Goal: Task Accomplishment & Management: Manage account settings

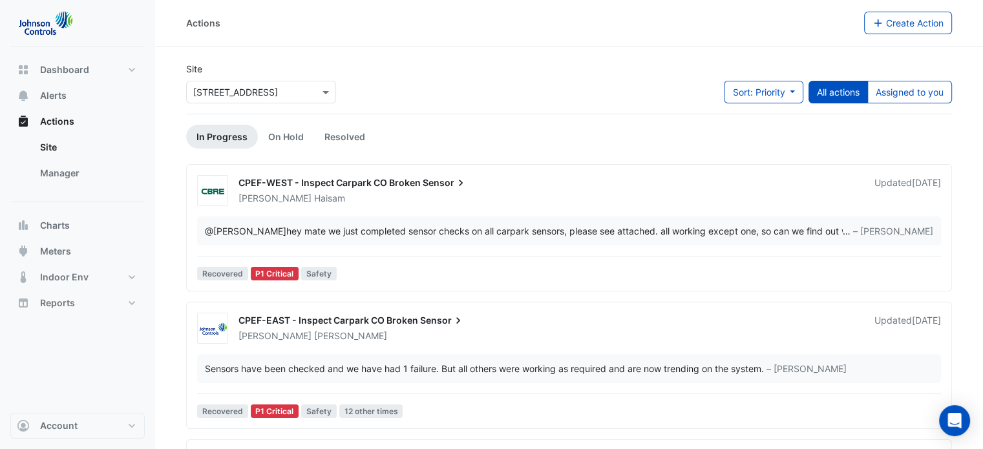
click at [566, 101] on div "Site × [STREET_ADDRESS] Sort: Priority Priority Updated All actions Assigned to…" at bounding box center [568, 88] width 781 height 52
click at [921, 96] on button "Assigned to you" at bounding box center [909, 92] width 85 height 23
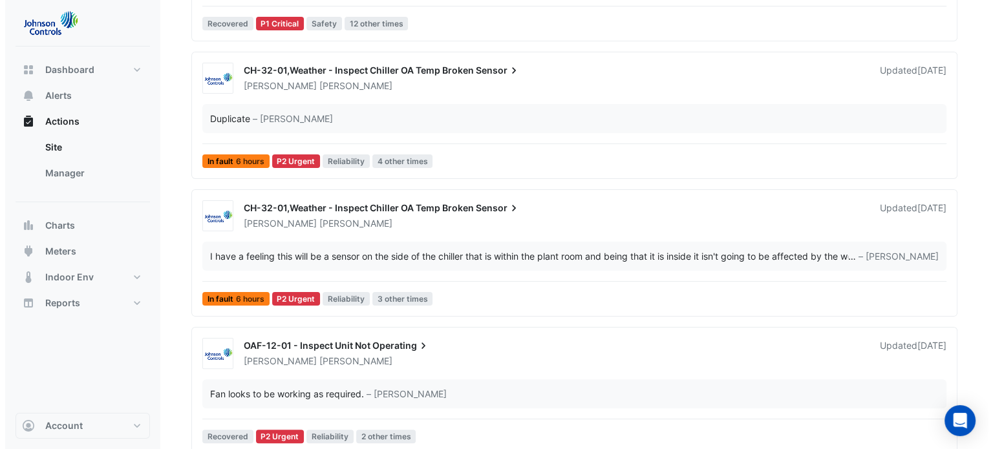
scroll to position [323, 0]
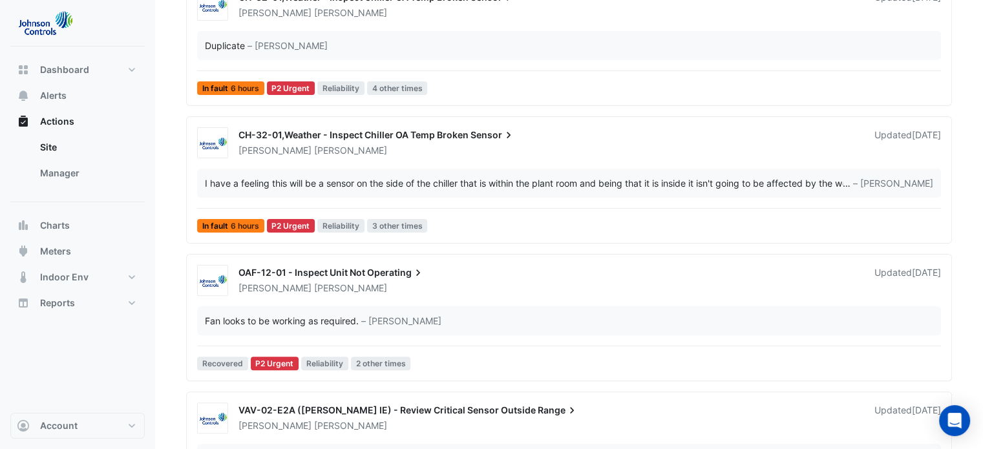
click at [393, 131] on span "CH-32-01,Weather - Inspect Chiller OA Temp Broken" at bounding box center [353, 134] width 230 height 11
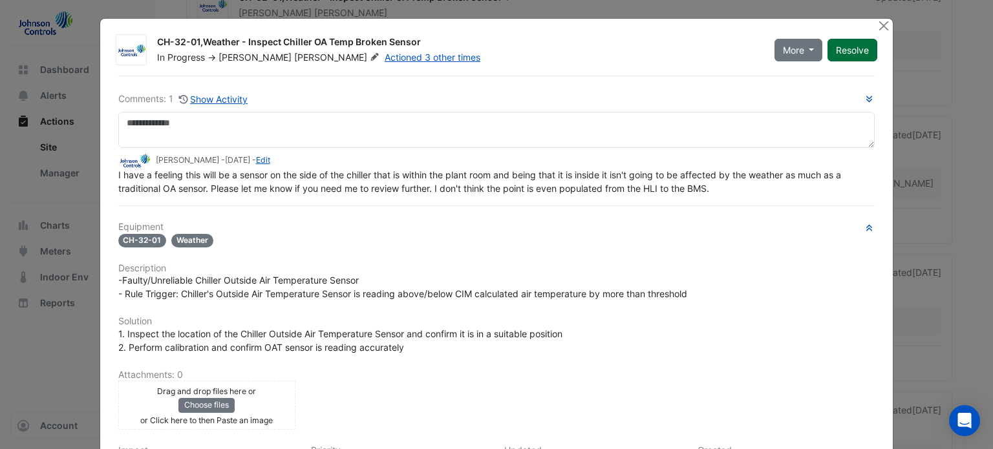
click at [847, 52] on button "Resolve" at bounding box center [852, 50] width 50 height 23
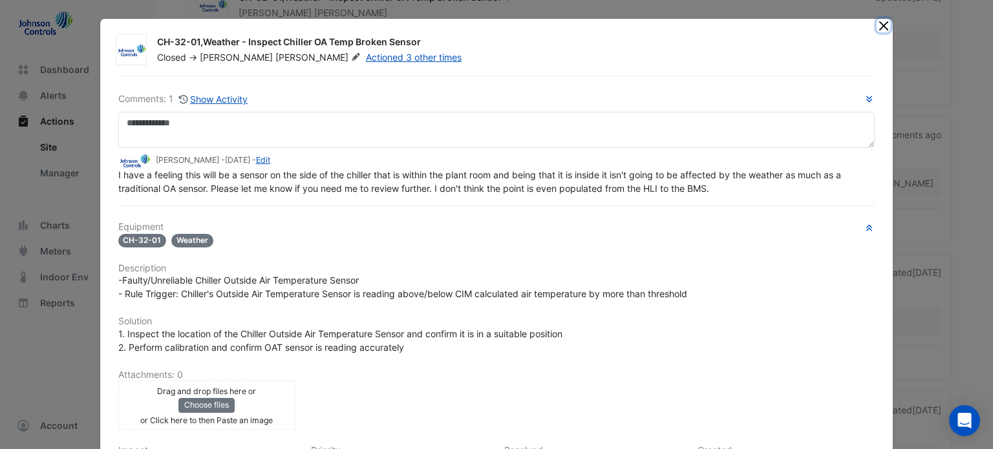
click at [876, 28] on button "Close" at bounding box center [883, 26] width 14 height 14
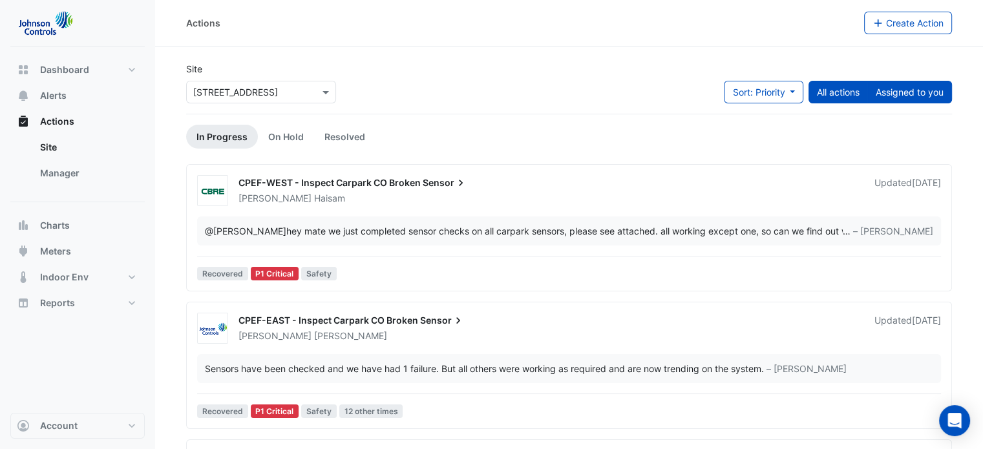
click at [907, 96] on button "Assigned to you" at bounding box center [909, 92] width 85 height 23
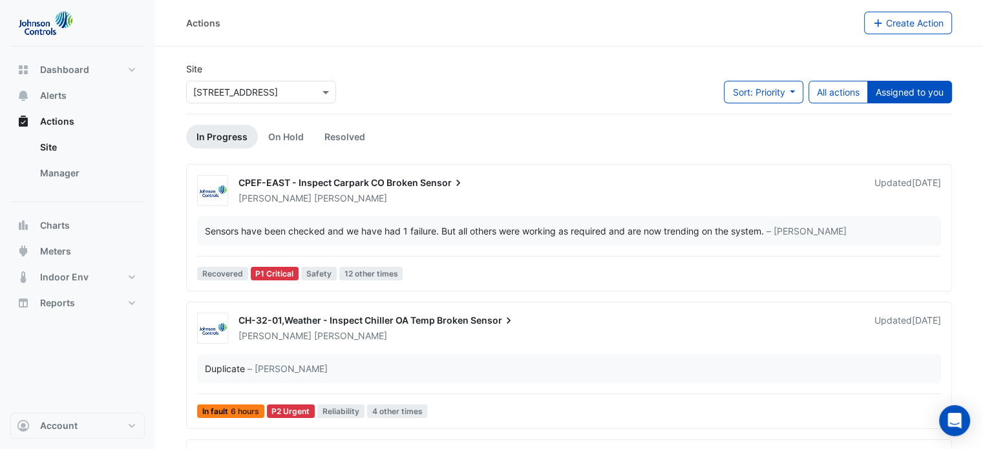
click at [427, 206] on div "CPEF-EAST - Inspect Carpark CO Broken Sensor [PERSON_NAME] Updated [DATE] Senso…" at bounding box center [569, 230] width 754 height 110
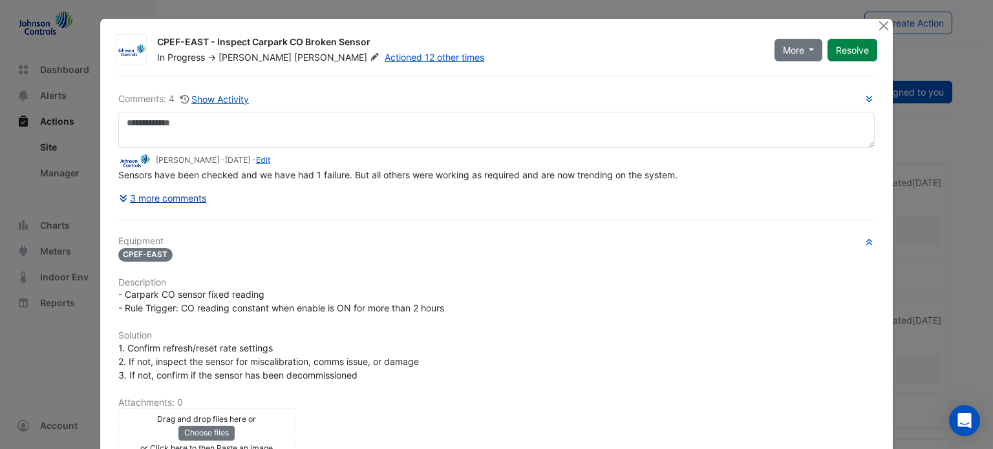
click at [160, 196] on button "3 more comments" at bounding box center [162, 198] width 89 height 23
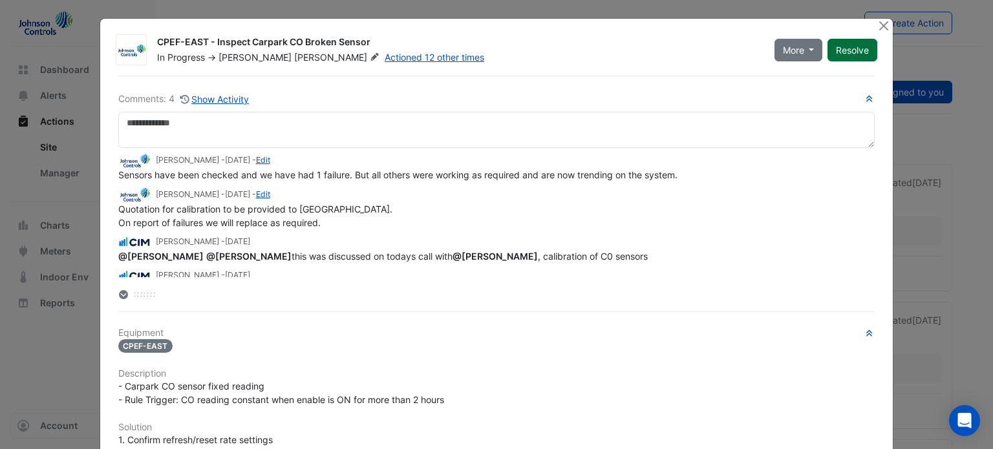
click at [849, 54] on button "Resolve" at bounding box center [852, 50] width 50 height 23
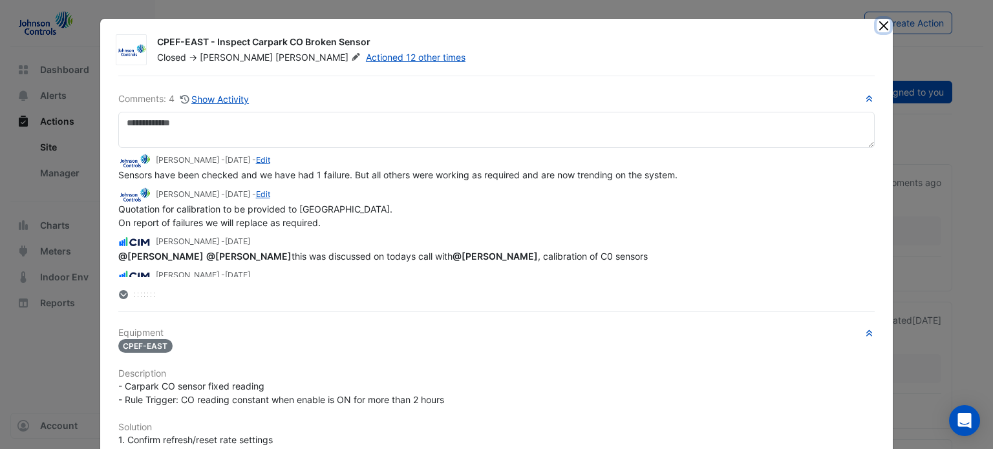
click at [883, 26] on button "Close" at bounding box center [883, 26] width 14 height 14
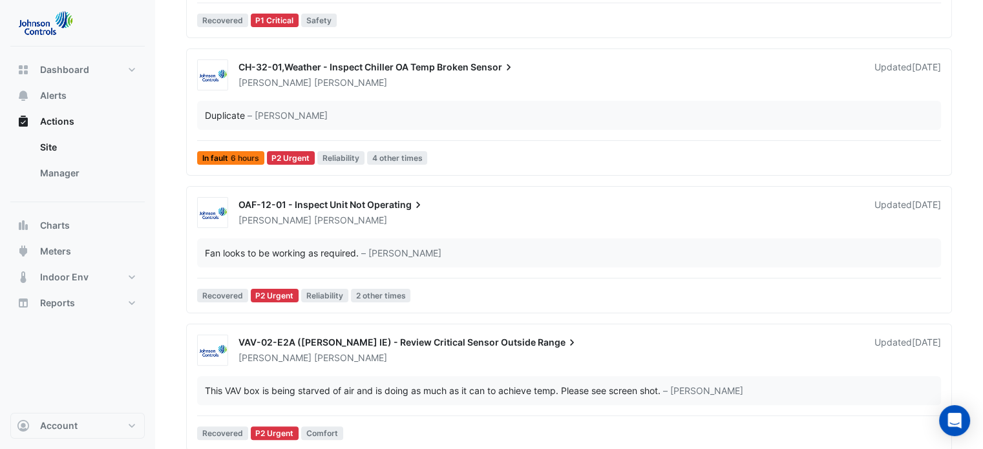
scroll to position [258, 0]
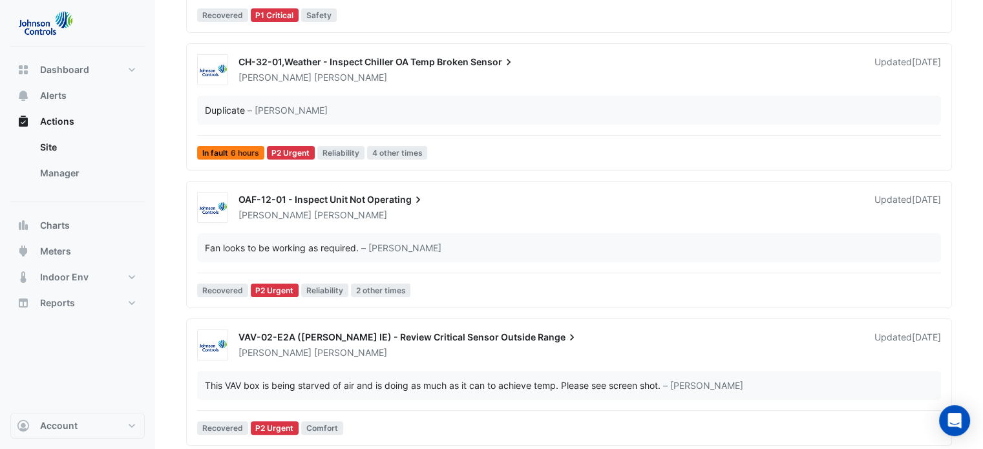
click at [423, 64] on span "CH-32-01,Weather - Inspect Chiller OA Temp Broken" at bounding box center [353, 61] width 230 height 11
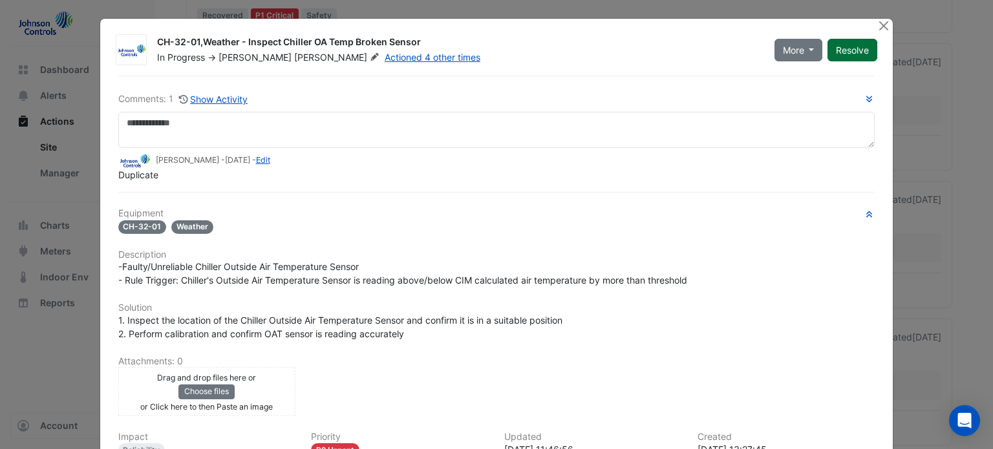
click at [835, 47] on button "Resolve" at bounding box center [852, 50] width 50 height 23
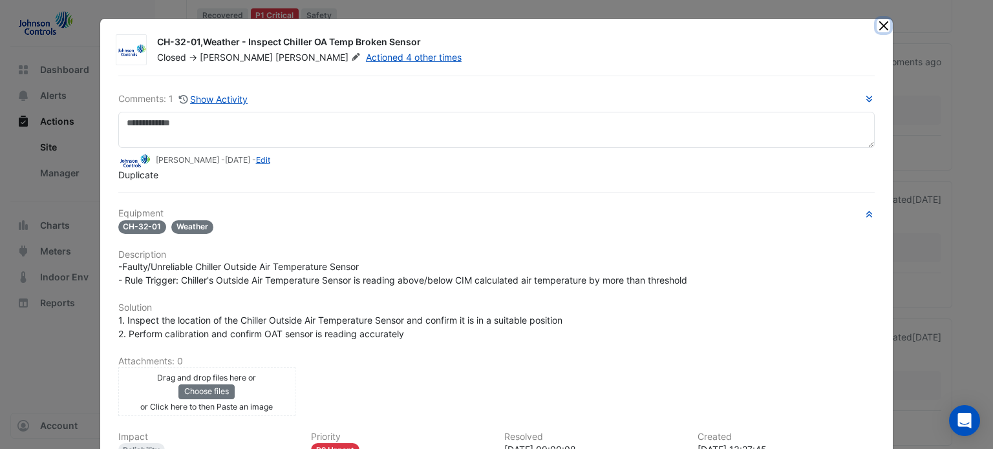
click at [884, 28] on button "Close" at bounding box center [883, 26] width 14 height 14
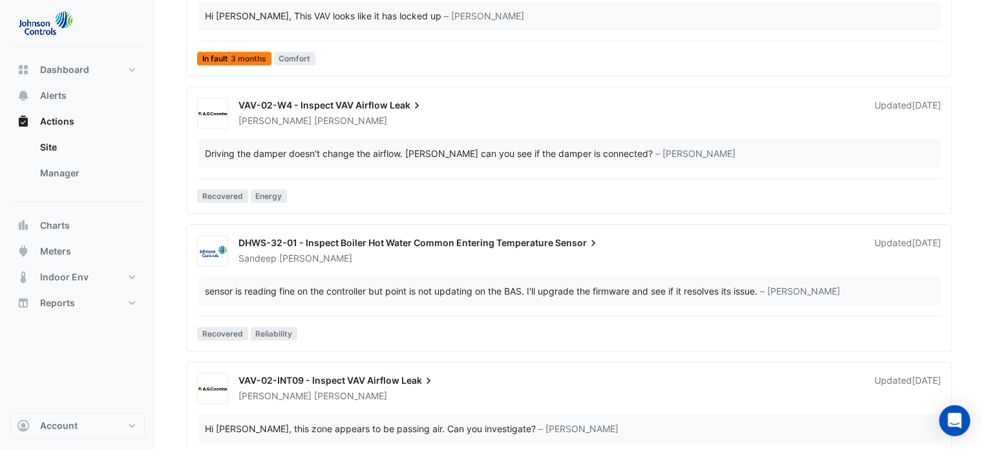
scroll to position [969, 0]
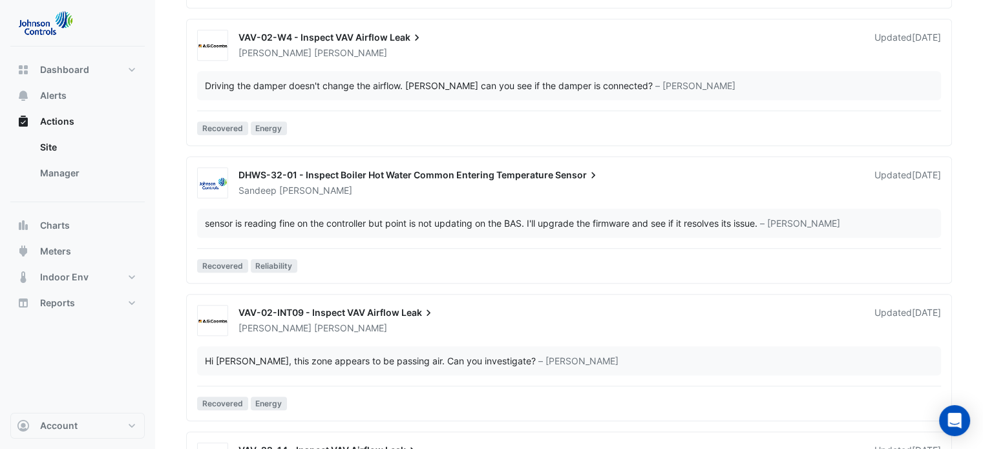
click at [352, 171] on span "DHWS-32-01 - Inspect Boiler Hot Water Common Entering Temperature" at bounding box center [395, 174] width 315 height 11
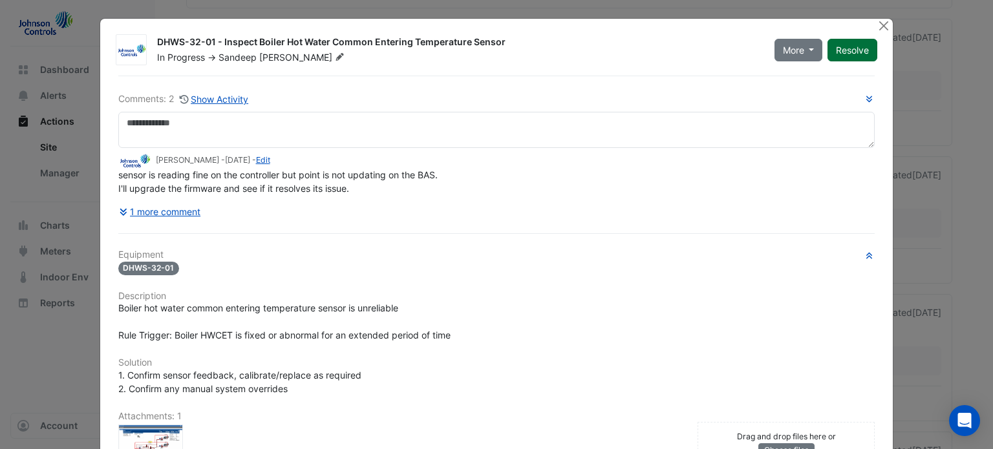
click at [834, 47] on button "Resolve" at bounding box center [852, 50] width 50 height 23
click at [877, 28] on button "Close" at bounding box center [883, 26] width 14 height 14
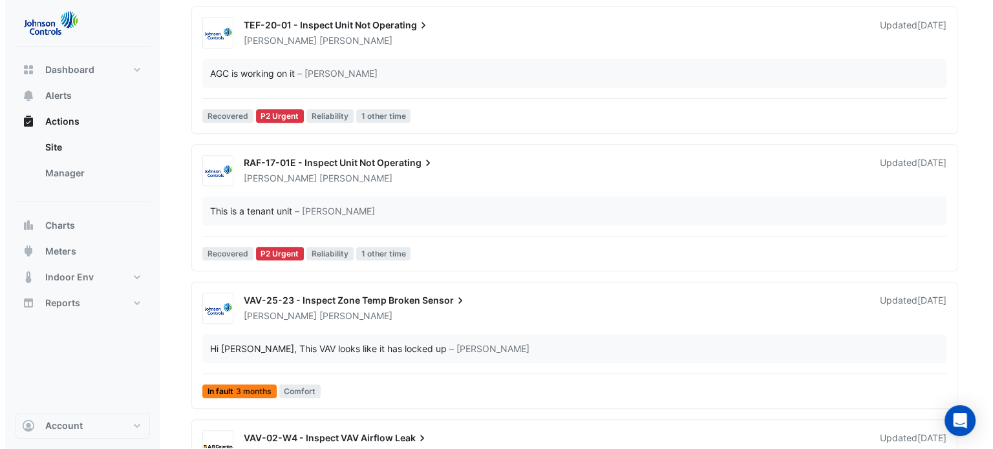
scroll to position [582, 0]
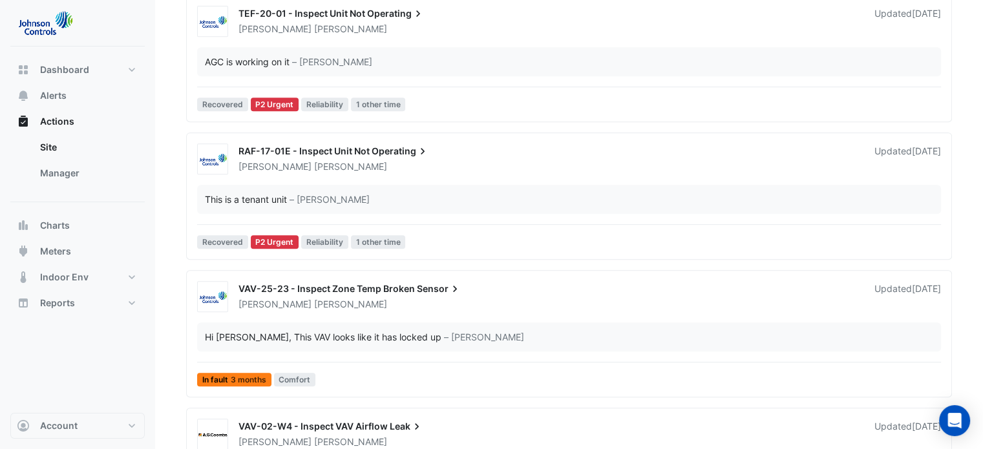
click at [372, 149] on span "Operating" at bounding box center [401, 151] width 58 height 13
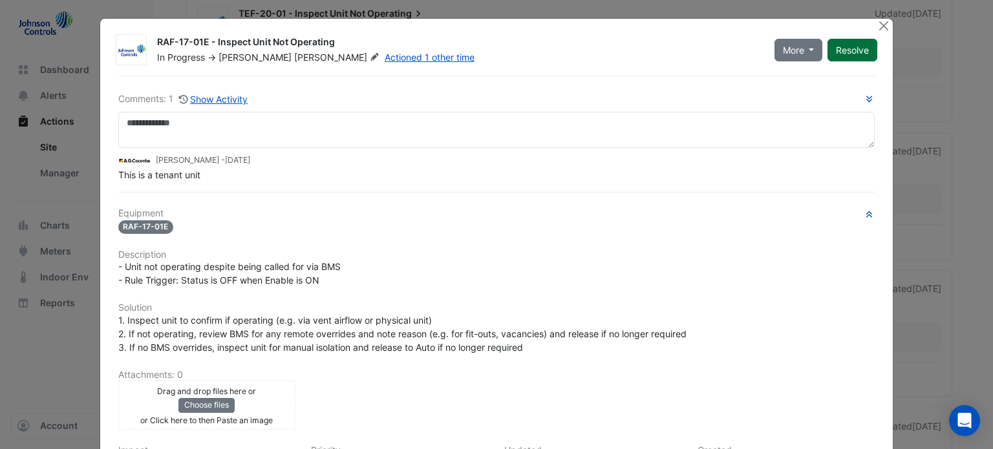
click at [862, 43] on button "Resolve" at bounding box center [852, 50] width 50 height 23
click at [876, 26] on button "Close" at bounding box center [883, 26] width 14 height 14
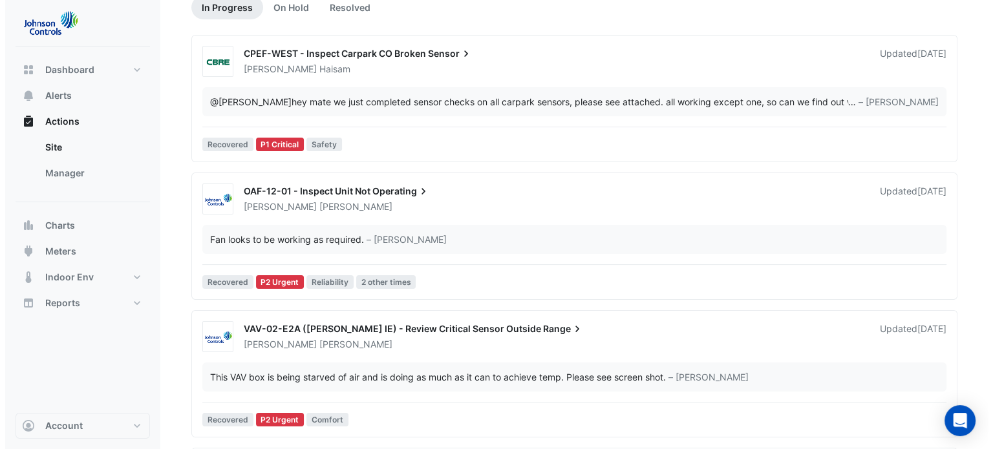
scroll to position [323, 0]
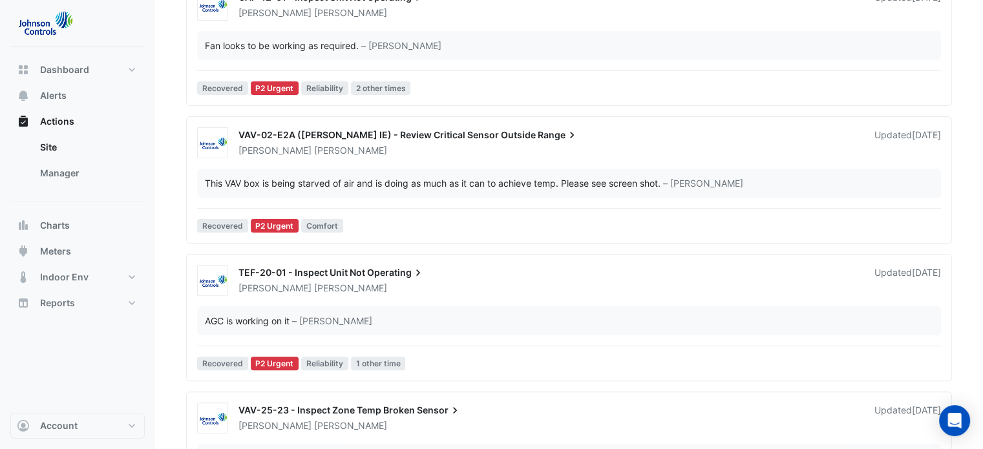
click at [280, 271] on span "TEF-20-01 - Inspect Unit Not" at bounding box center [301, 272] width 127 height 11
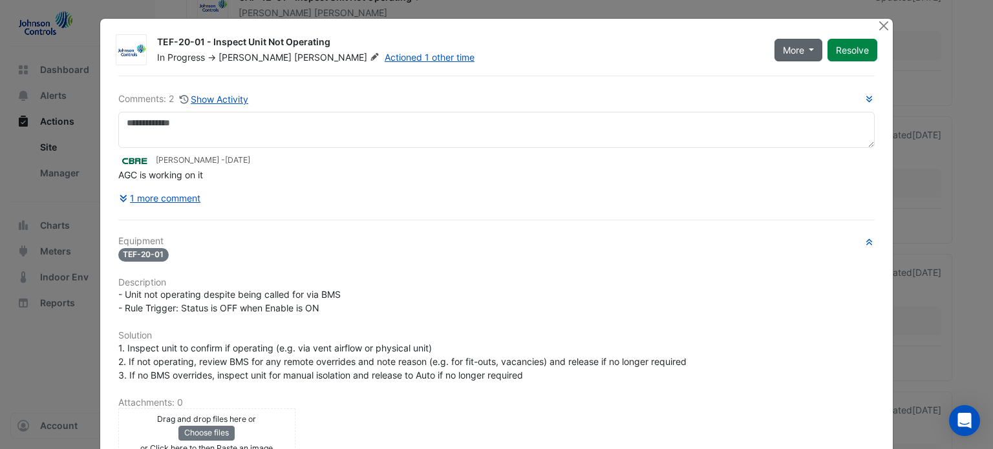
click at [792, 54] on span "More" at bounding box center [793, 50] width 21 height 14
click at [609, 48] on div "TEF-20-01 - Inspect Unit Not Operating" at bounding box center [458, 44] width 602 height 16
click at [136, 196] on button "1 more comment" at bounding box center [159, 198] width 83 height 23
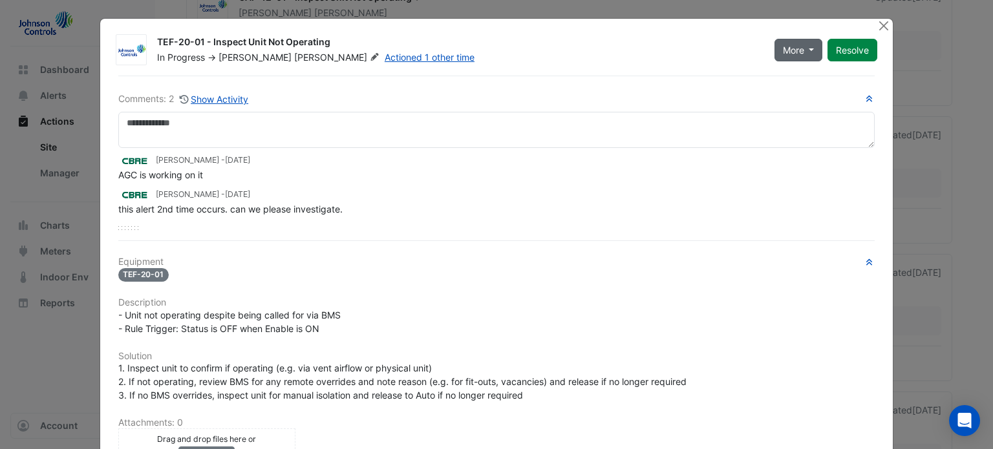
click at [814, 52] on button "More" at bounding box center [798, 50] width 48 height 23
click at [620, 48] on div "TEF-20-01 - Inspect Unit Not Operating" at bounding box center [458, 44] width 602 height 16
click at [881, 27] on button "Close" at bounding box center [883, 26] width 14 height 14
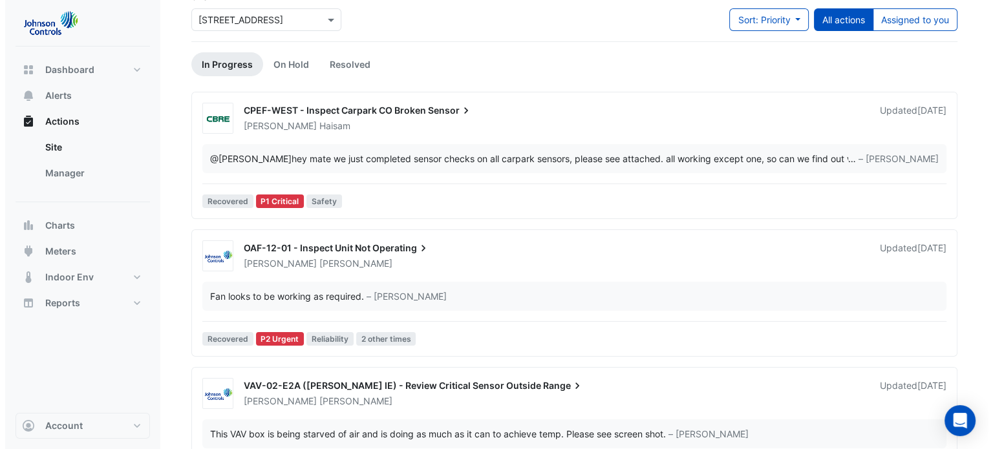
scroll to position [129, 0]
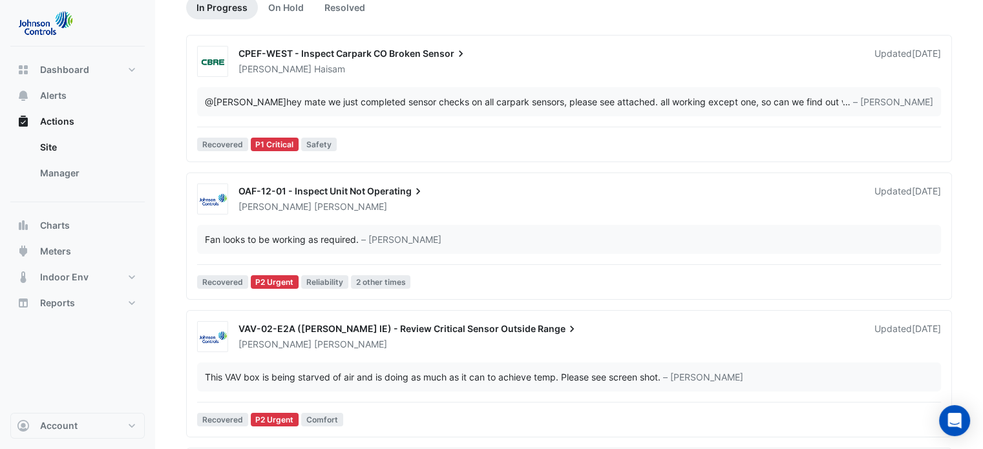
click at [331, 195] on span "OAF-12-01 - Inspect Unit Not" at bounding box center [301, 190] width 127 height 11
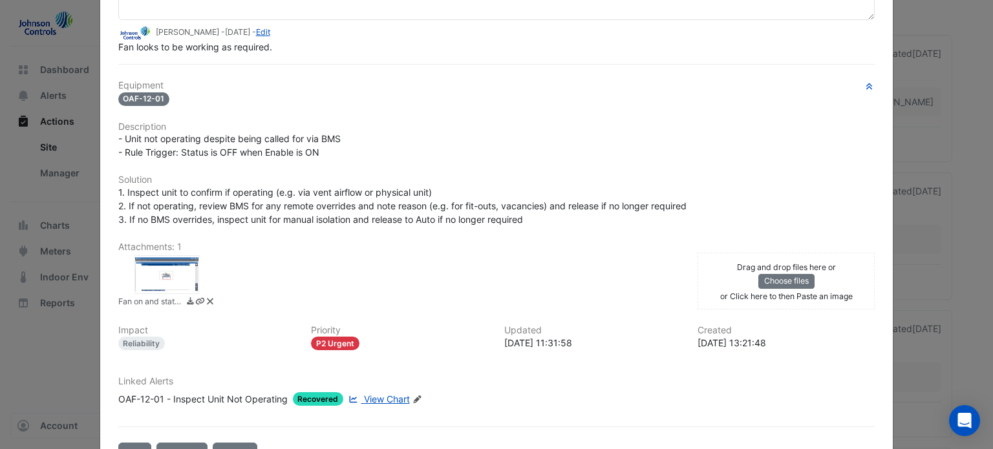
scroll to position [169, 0]
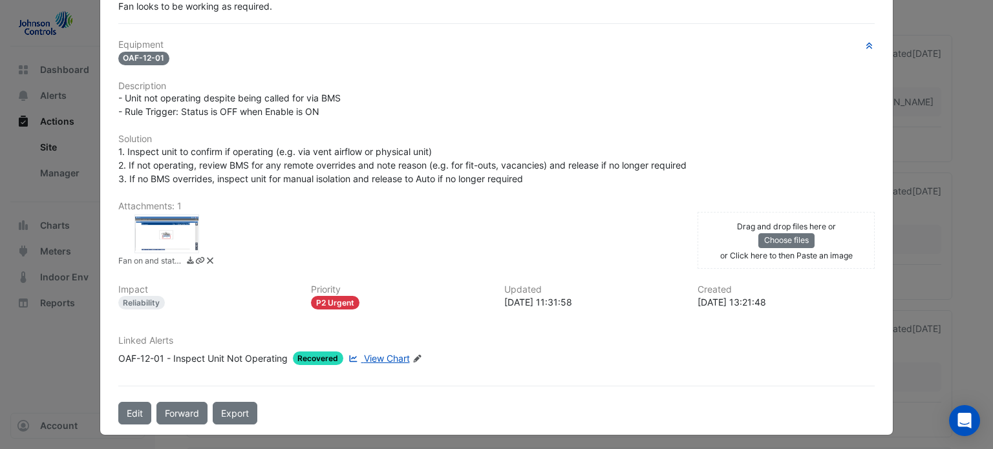
click at [171, 229] on div at bounding box center [166, 234] width 65 height 39
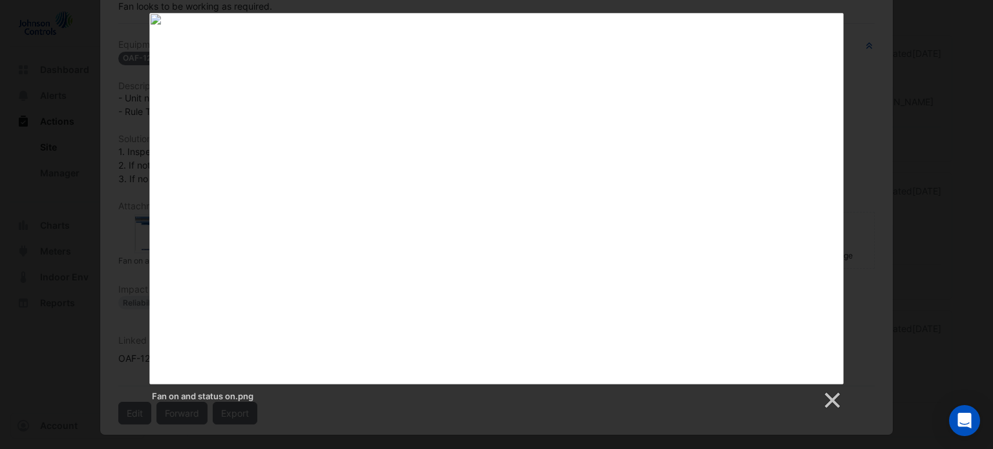
click at [110, 178] on div "Fan on and status on.png" at bounding box center [496, 211] width 993 height 397
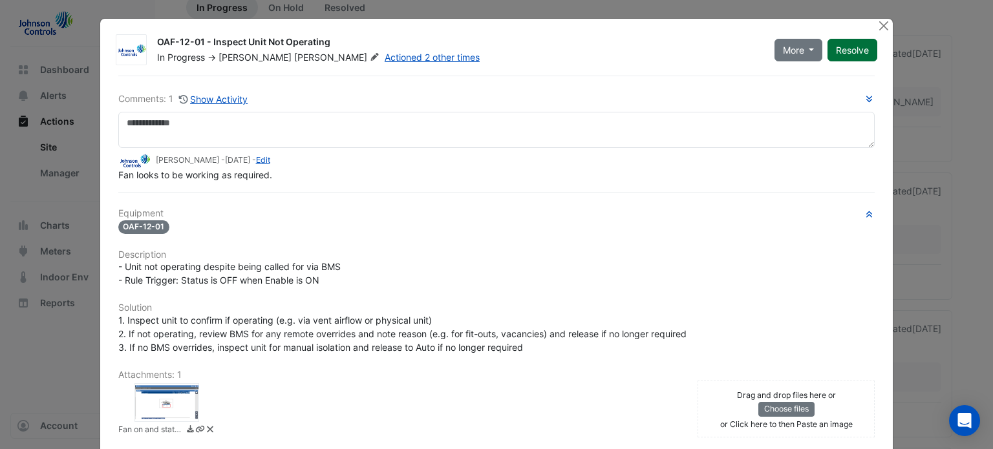
click at [837, 41] on button "Resolve" at bounding box center [852, 50] width 50 height 23
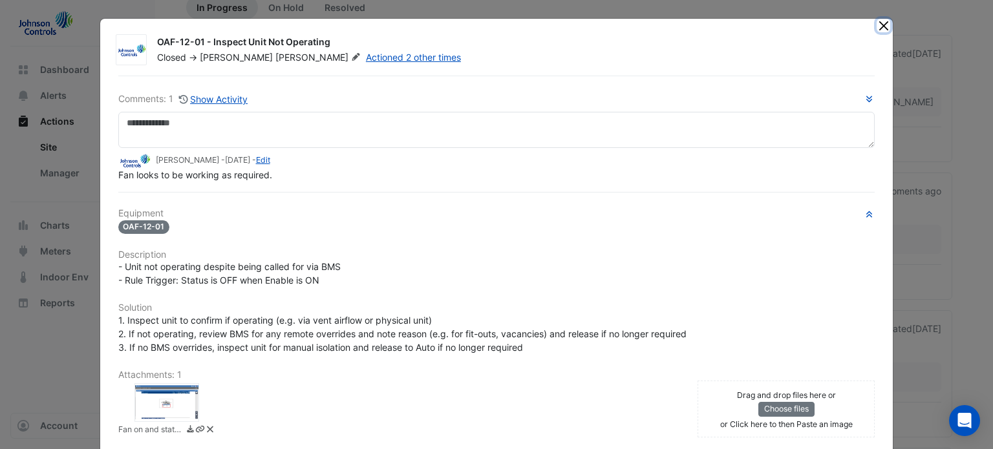
click at [877, 28] on button "Close" at bounding box center [883, 26] width 14 height 14
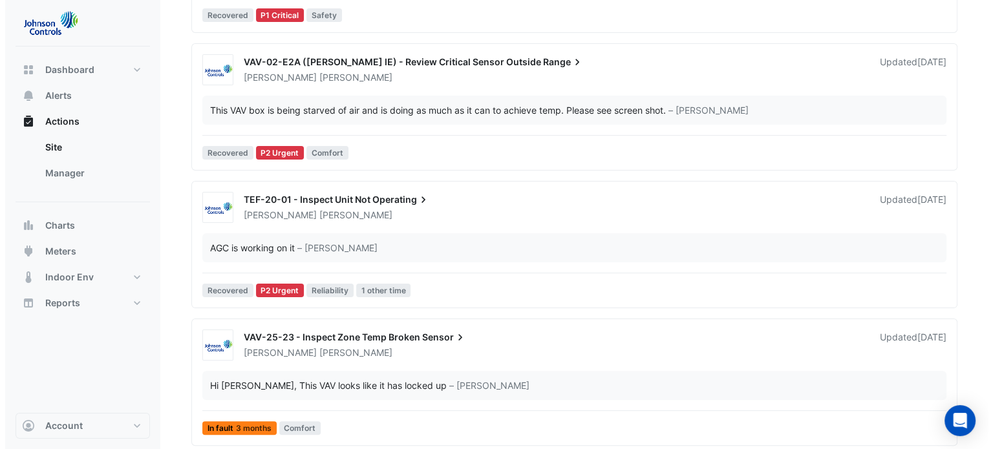
scroll to position [65, 0]
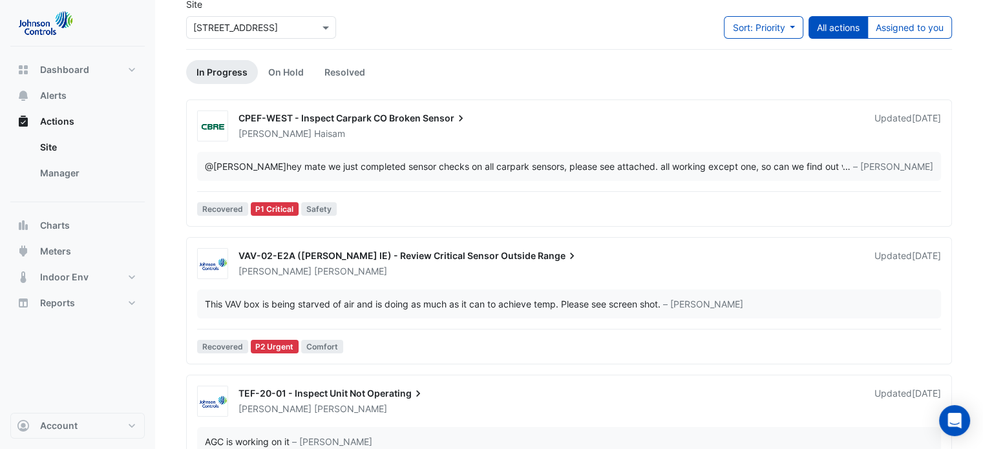
click at [690, 165] on div "@[PERSON_NAME] hey mate we just completed sensor checks on all carpark sensors,…" at bounding box center [524, 167] width 638 height 14
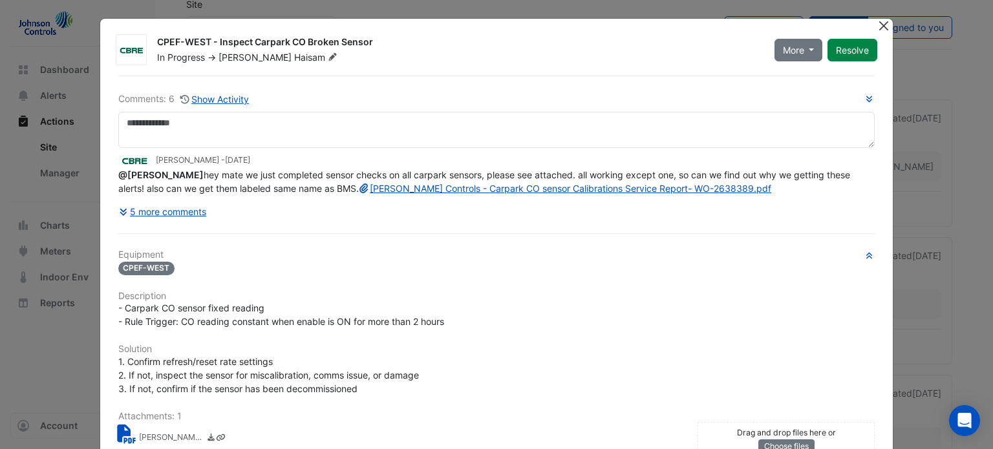
click at [881, 23] on button "Close" at bounding box center [883, 26] width 14 height 14
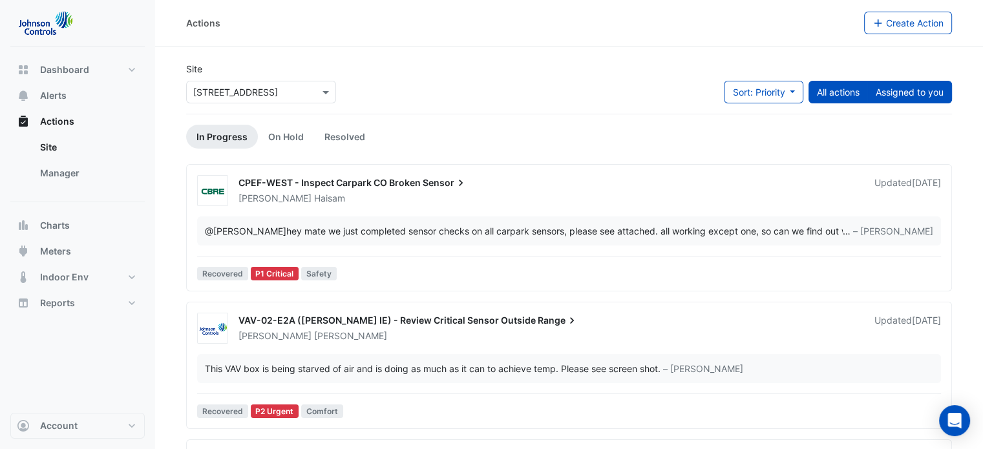
click at [913, 94] on button "Assigned to you" at bounding box center [909, 92] width 85 height 23
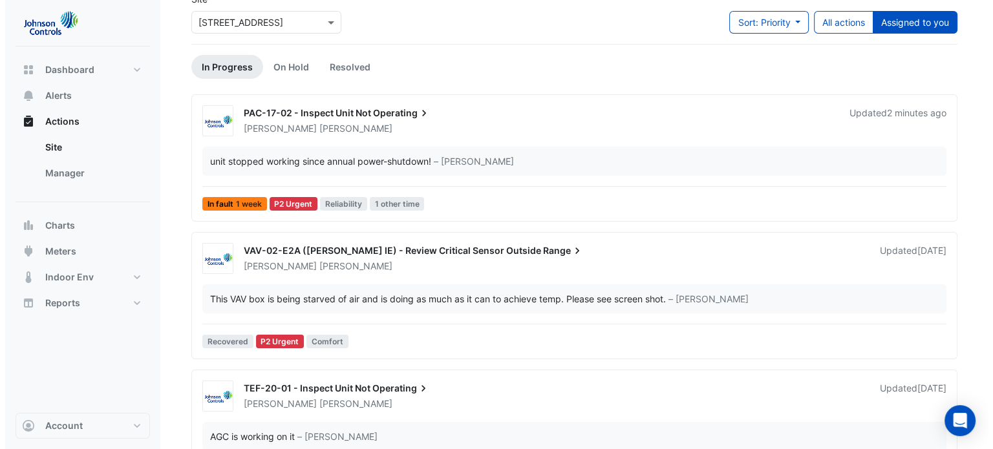
scroll to position [264, 0]
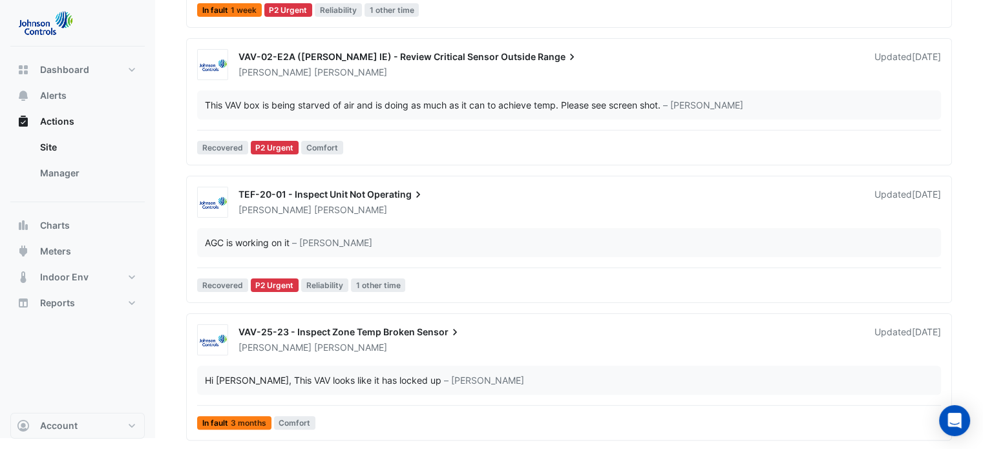
click at [286, 193] on span "TEF-20-01 - Inspect Unit Not" at bounding box center [301, 194] width 127 height 11
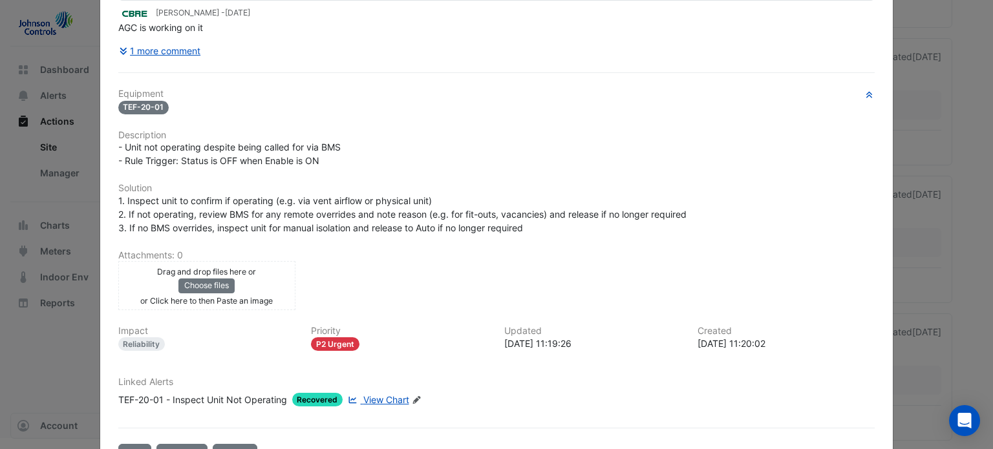
scroll to position [188, 0]
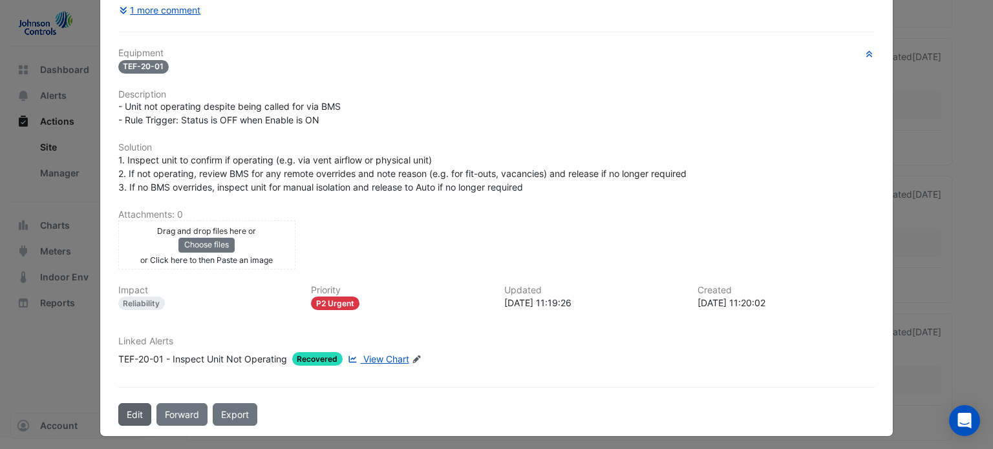
click at [133, 410] on button "Edit" at bounding box center [134, 414] width 33 height 23
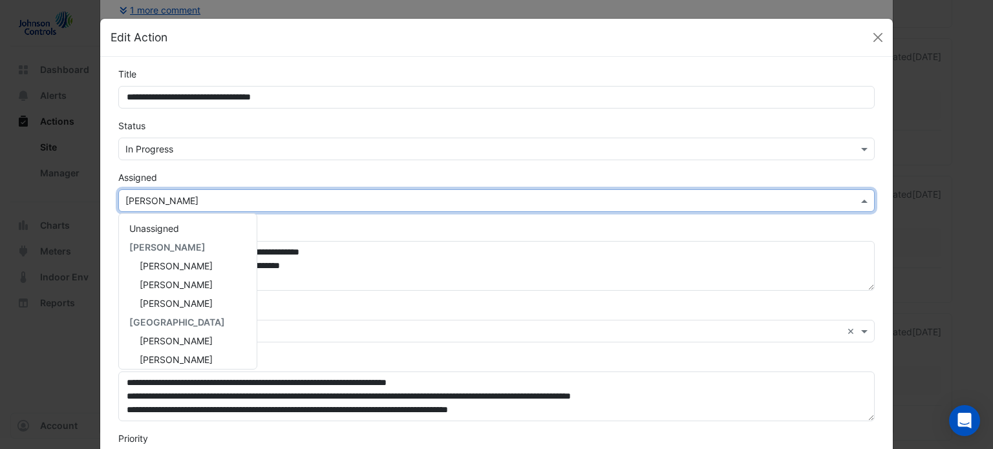
click at [857, 200] on span at bounding box center [865, 201] width 16 height 14
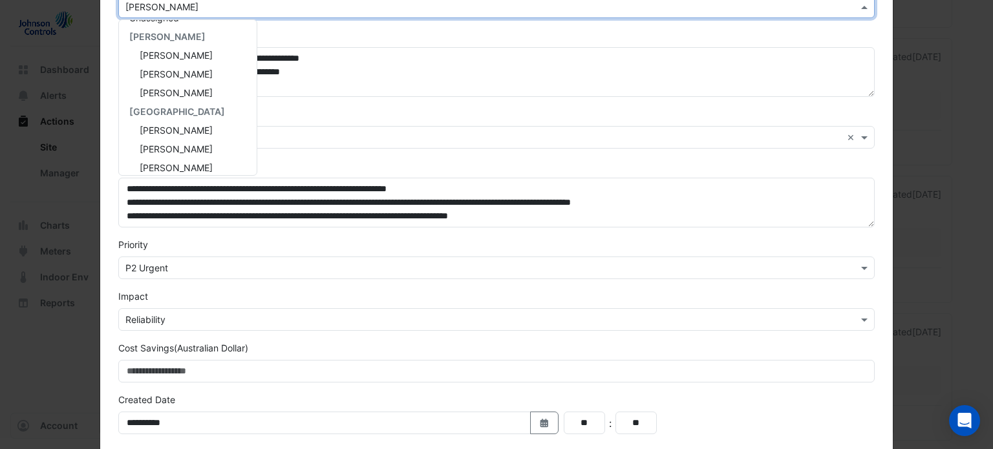
scroll to position [0, 0]
click at [165, 94] on span "[PERSON_NAME]" at bounding box center [176, 90] width 73 height 11
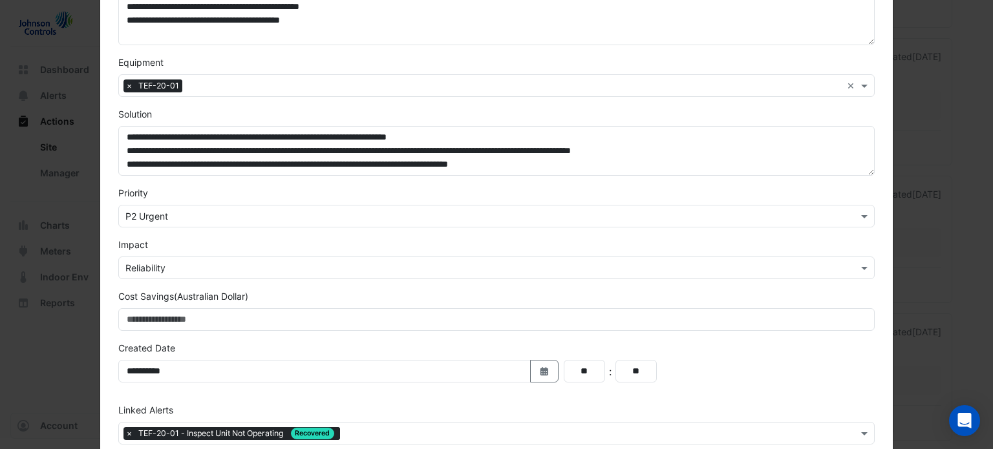
scroll to position [312, 0]
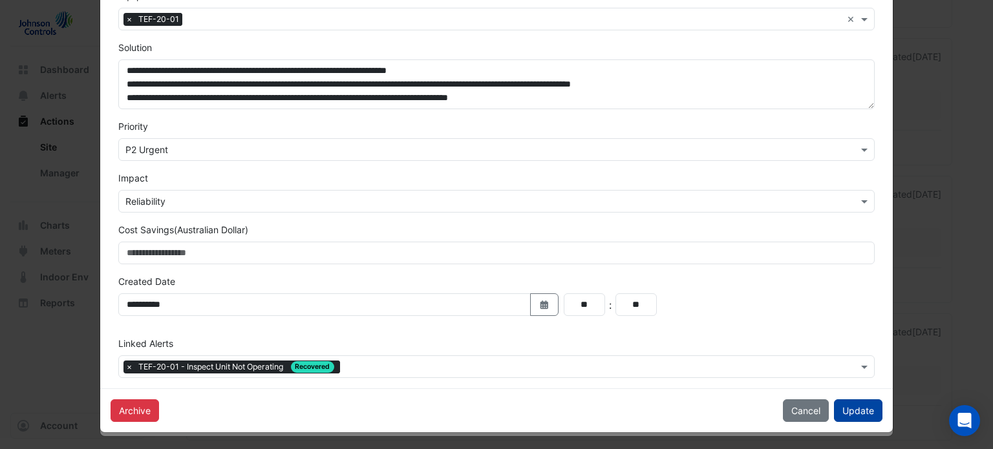
click at [845, 407] on button "Update" at bounding box center [858, 410] width 48 height 23
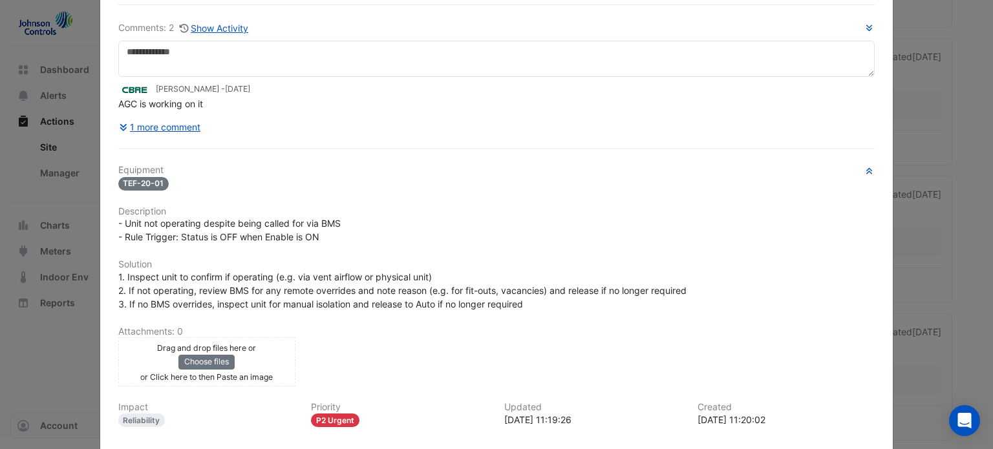
scroll to position [0, 0]
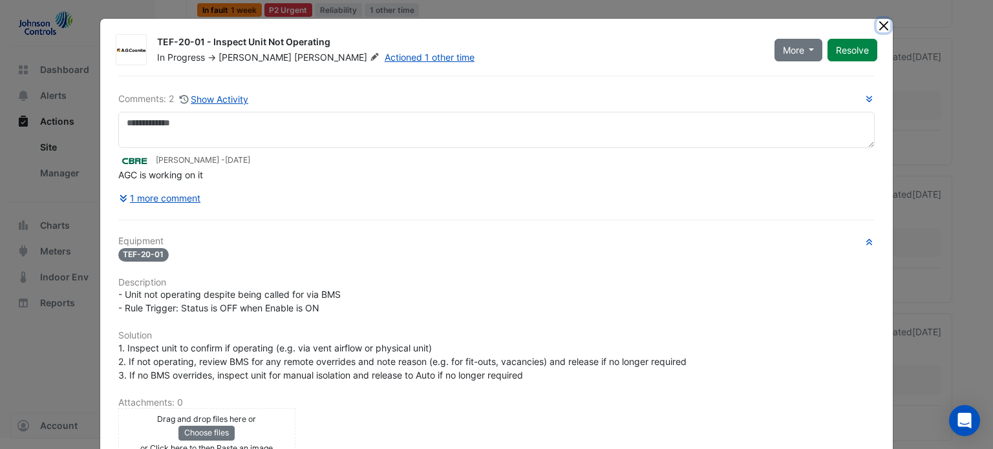
click at [876, 25] on button "Close" at bounding box center [883, 26] width 14 height 14
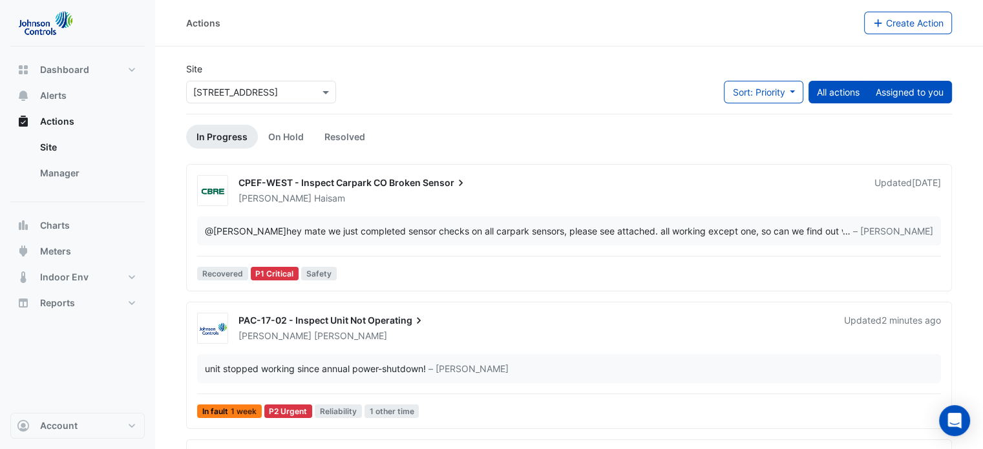
click at [907, 92] on button "Assigned to you" at bounding box center [909, 92] width 85 height 23
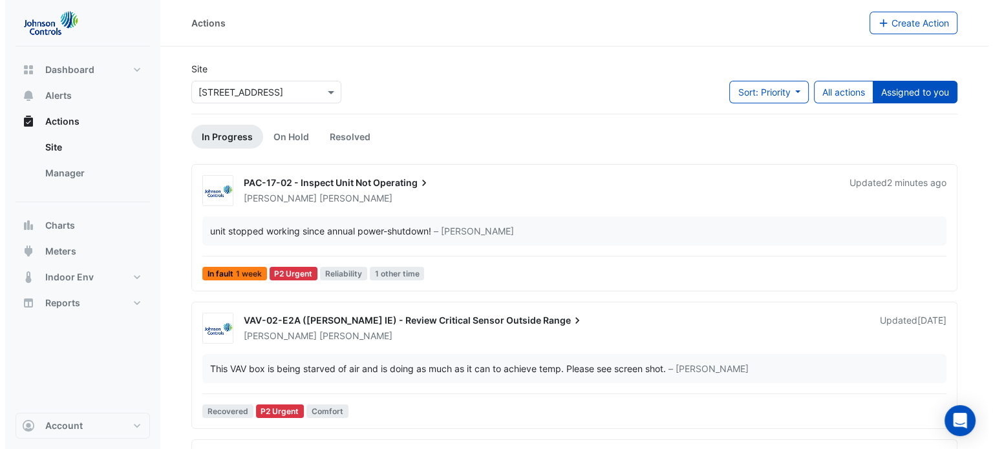
scroll to position [127, 0]
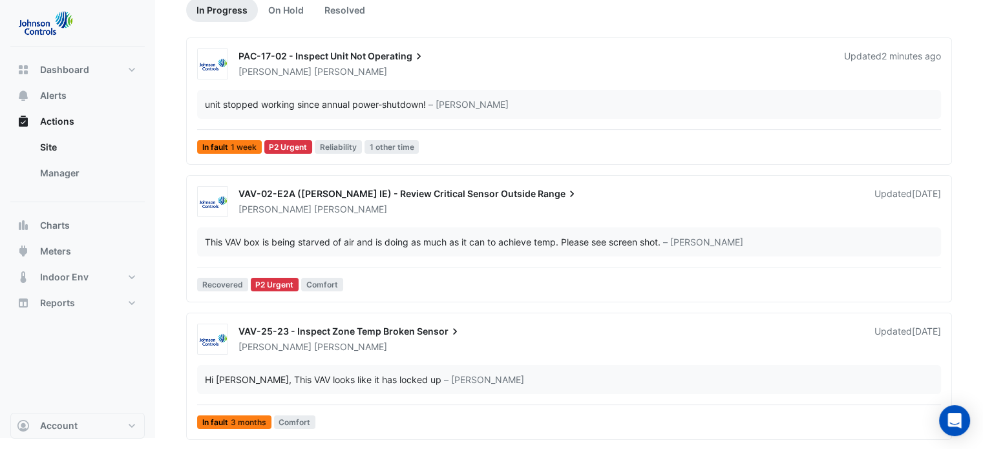
click at [308, 193] on span "VAV-02-E2A ([PERSON_NAME] IE) - Review Critical Sensor Outside" at bounding box center [386, 193] width 297 height 11
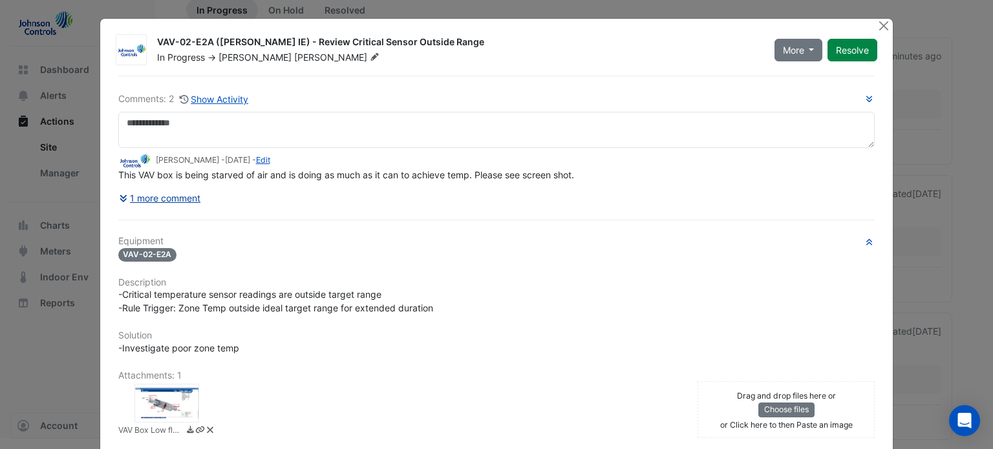
click at [152, 195] on button "1 more comment" at bounding box center [159, 198] width 83 height 23
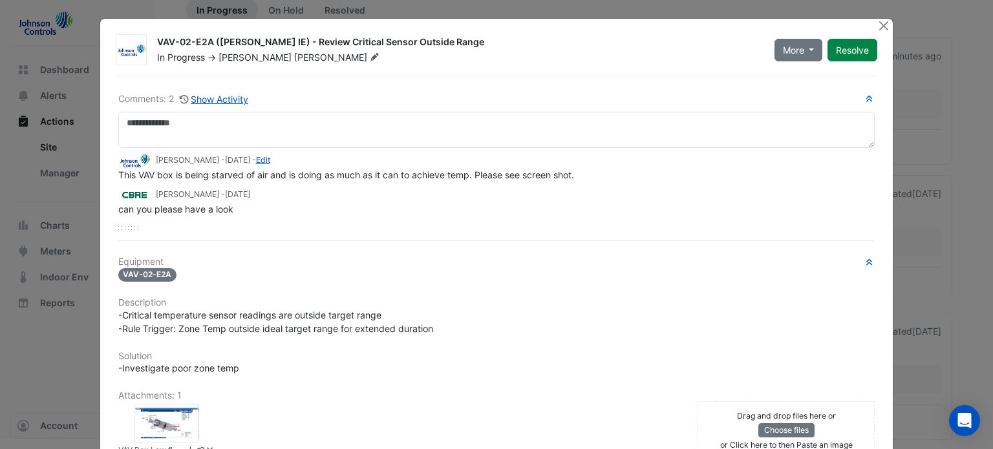
scroll to position [189, 0]
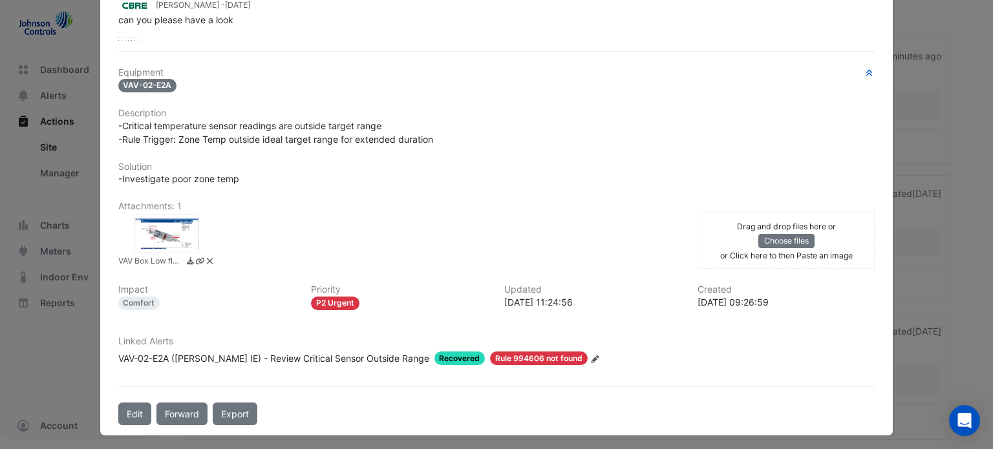
click at [139, 242] on div at bounding box center [166, 234] width 65 height 39
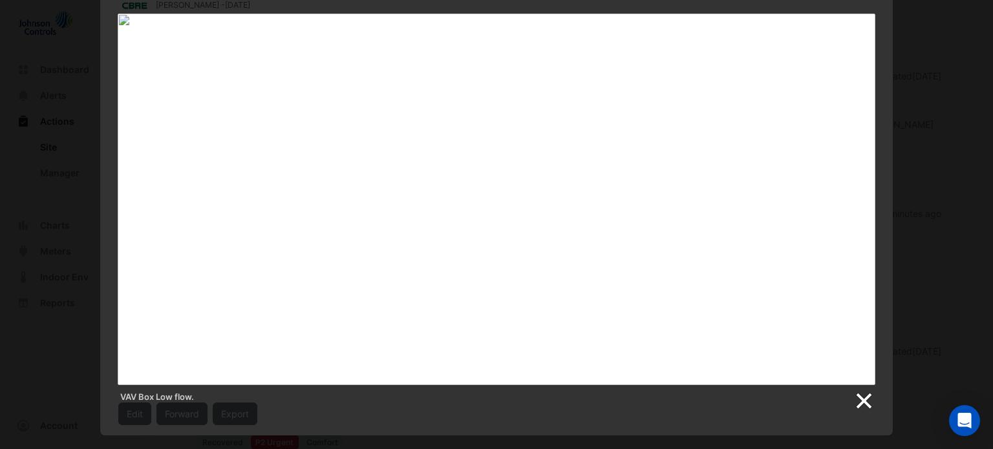
click at [858, 395] on link at bounding box center [862, 401] width 19 height 19
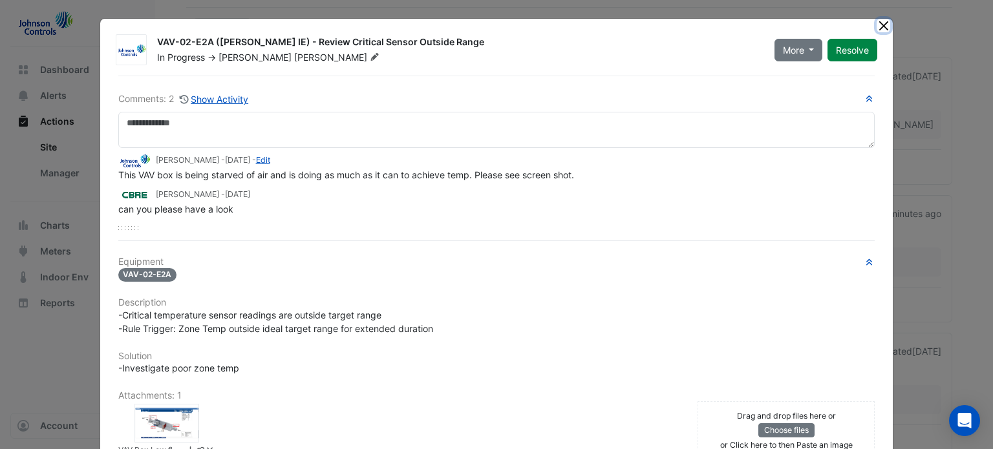
click at [876, 27] on button "Close" at bounding box center [883, 26] width 14 height 14
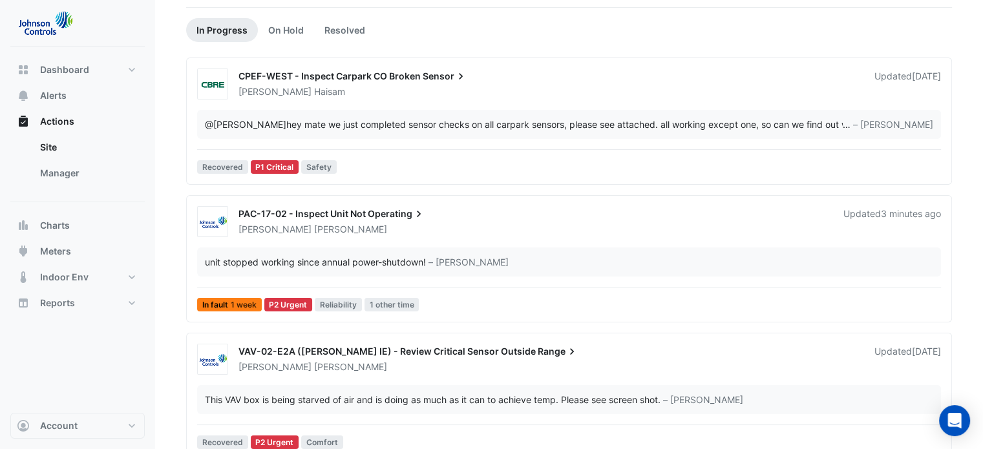
click at [305, 215] on span "PAC-17-02 - Inspect Unit Not" at bounding box center [301, 213] width 127 height 11
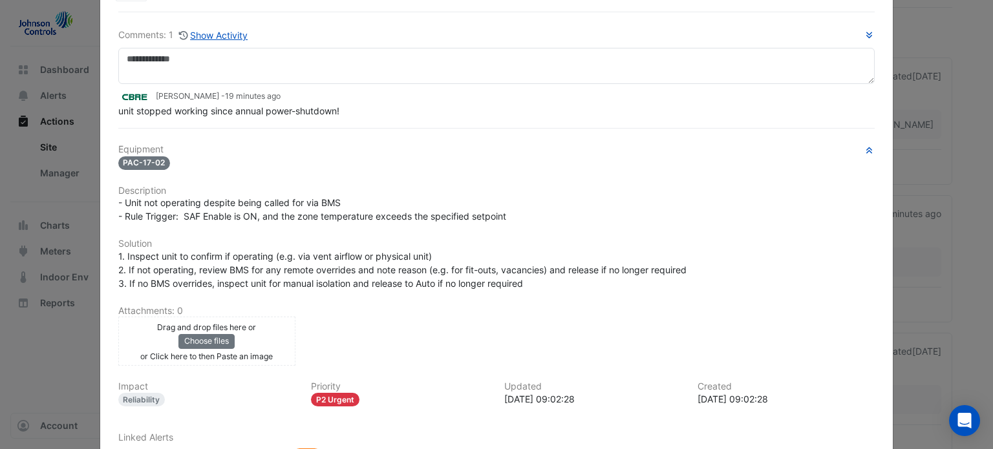
scroll to position [160, 0]
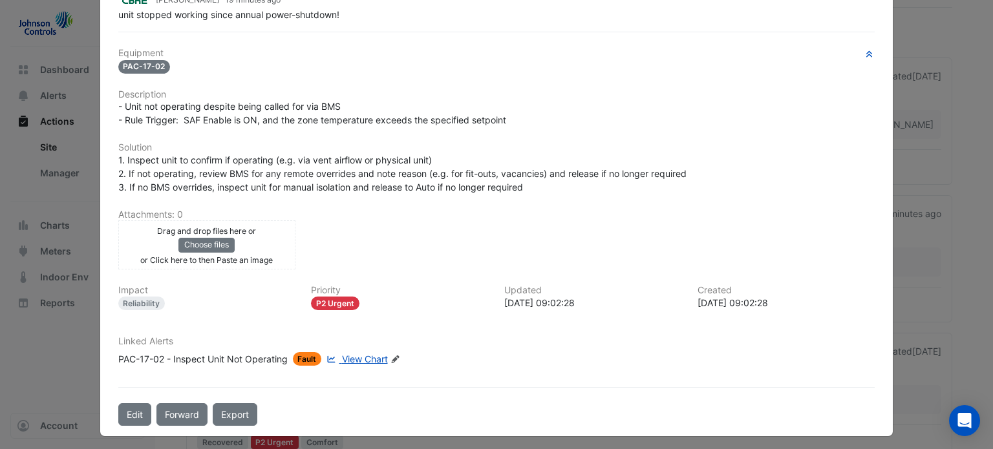
click at [920, 12] on ngb-modal-window "PAC-17-02 - Inspect Unit Not Operating In Progress -> [PERSON_NAME] Actioned 1 …" at bounding box center [496, 224] width 993 height 449
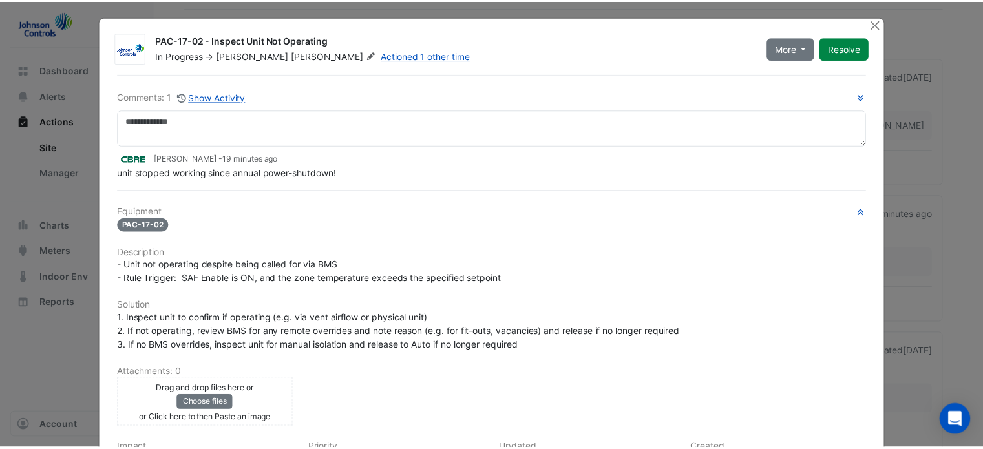
scroll to position [0, 0]
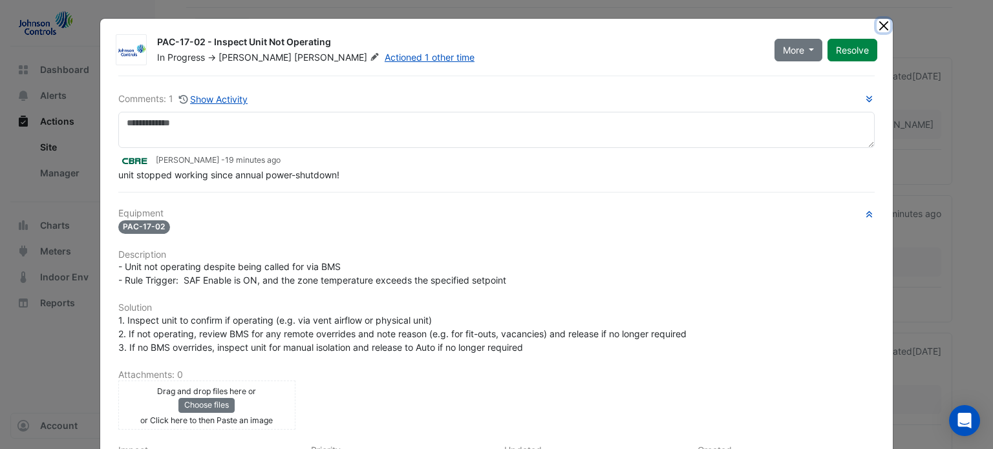
click at [878, 22] on button "Close" at bounding box center [883, 26] width 14 height 14
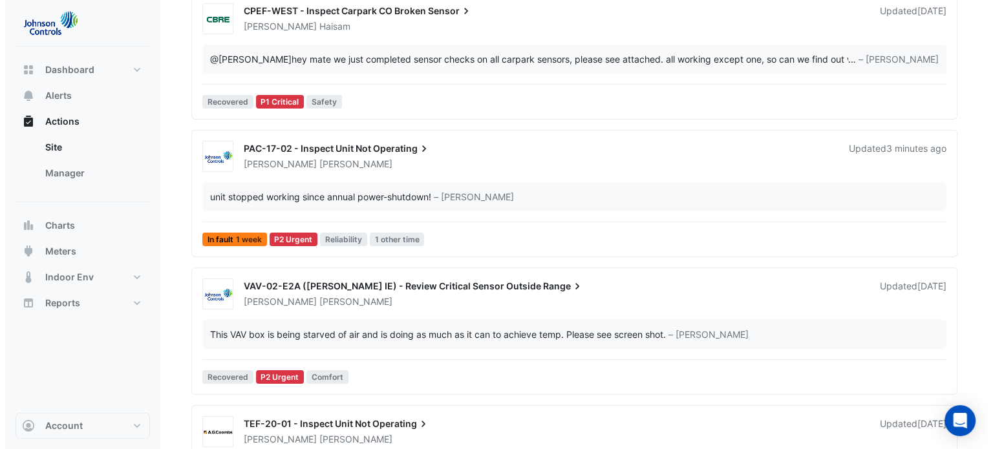
scroll to position [236, 0]
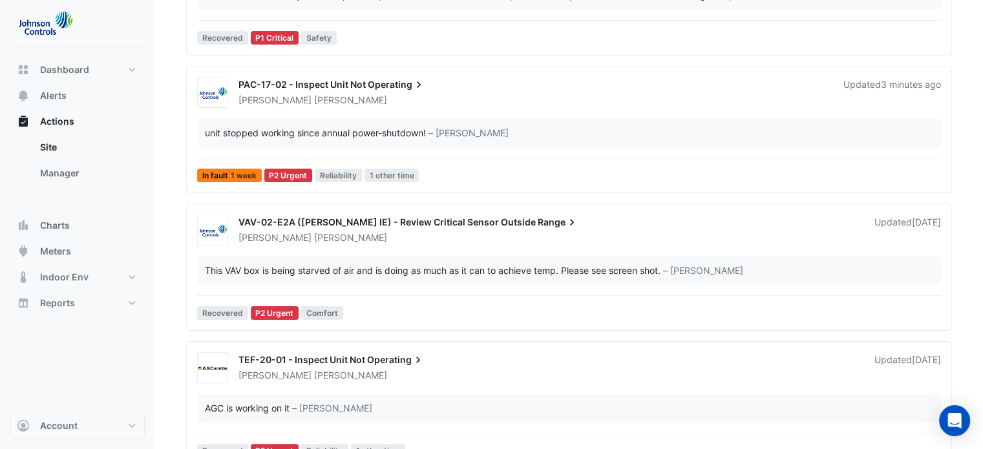
click at [335, 218] on span "VAV-02-E2A ([PERSON_NAME] IE) - Review Critical Sensor Outside" at bounding box center [386, 221] width 297 height 11
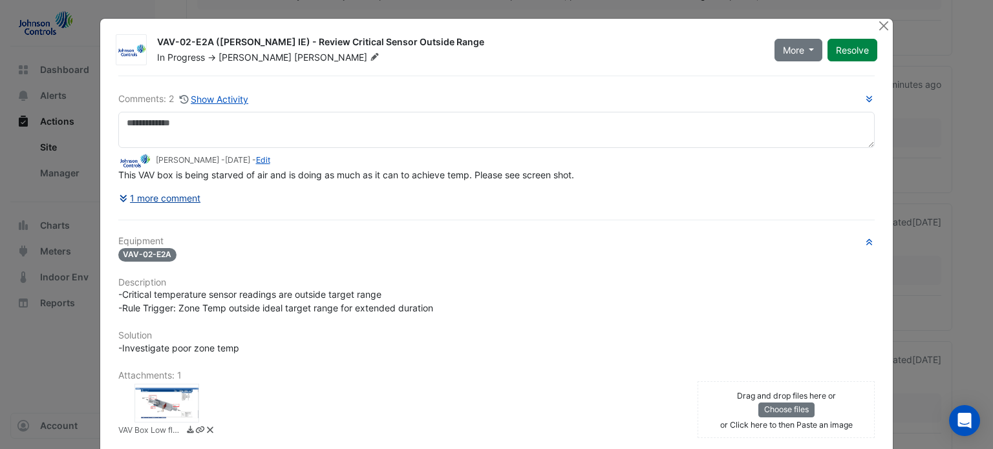
click at [138, 199] on button "1 more comment" at bounding box center [159, 198] width 83 height 23
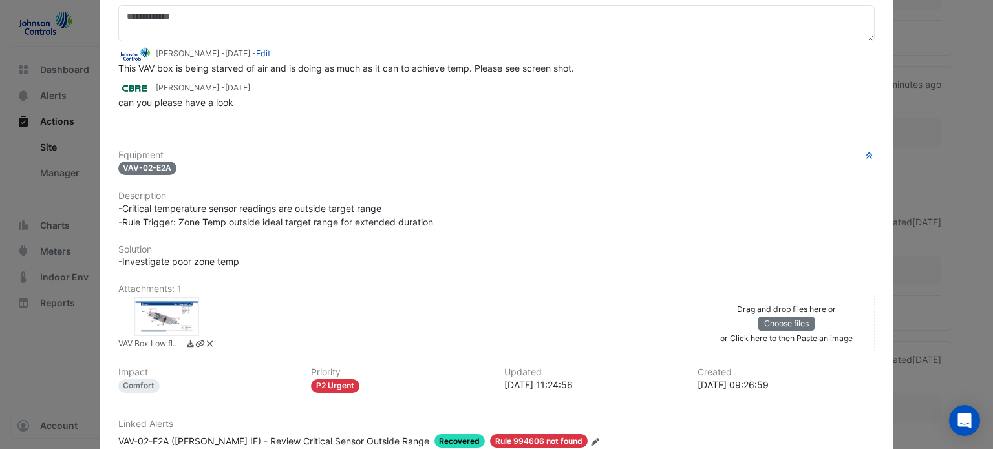
scroll to position [189, 0]
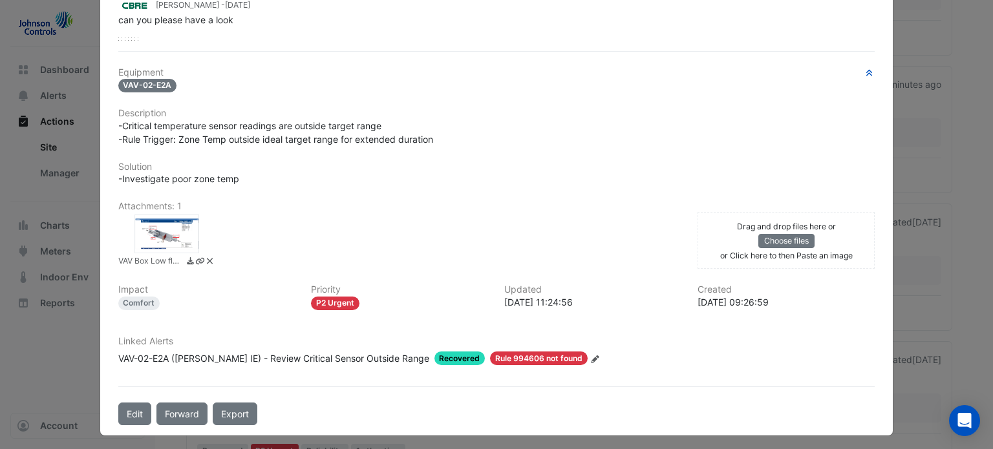
click at [169, 235] on div at bounding box center [166, 234] width 65 height 39
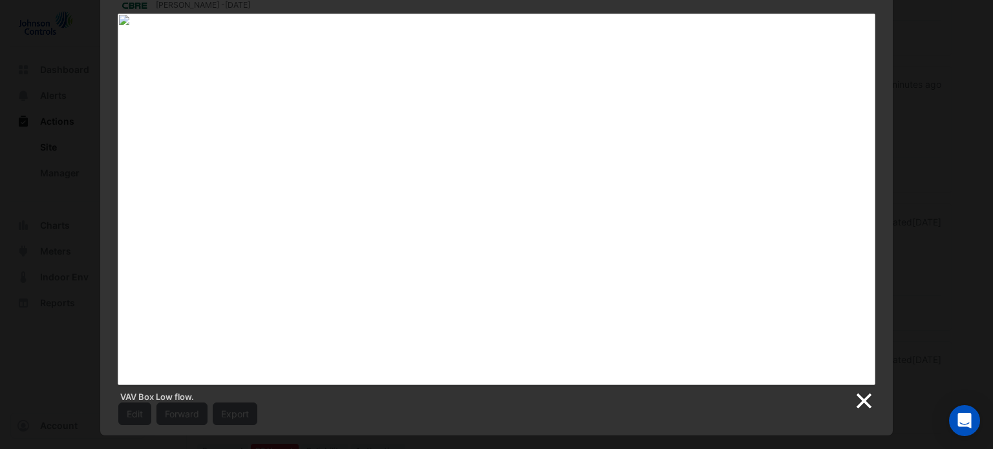
click at [868, 406] on link at bounding box center [862, 401] width 19 height 19
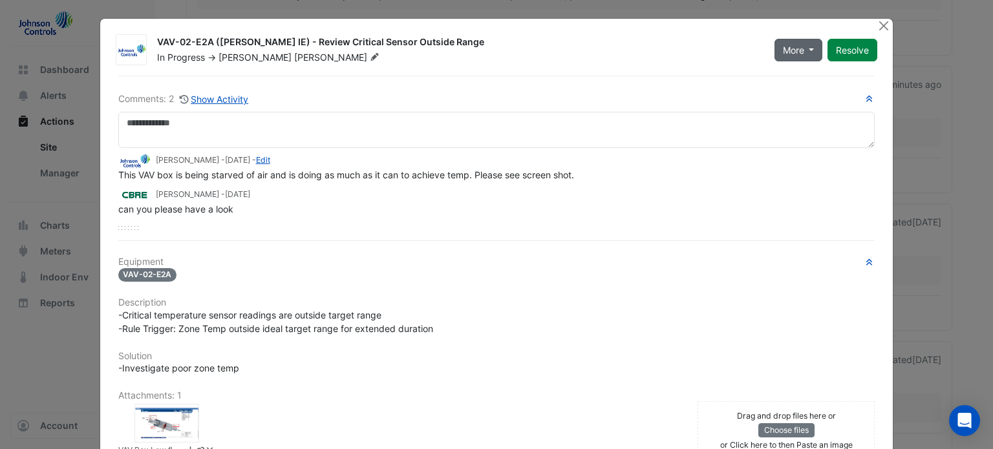
click at [811, 52] on button "More" at bounding box center [798, 50] width 48 height 23
click at [638, 280] on div "Equipment VAV-02-E2A Description -Critical temperature sensor readings are outs…" at bounding box center [496, 411] width 757 height 309
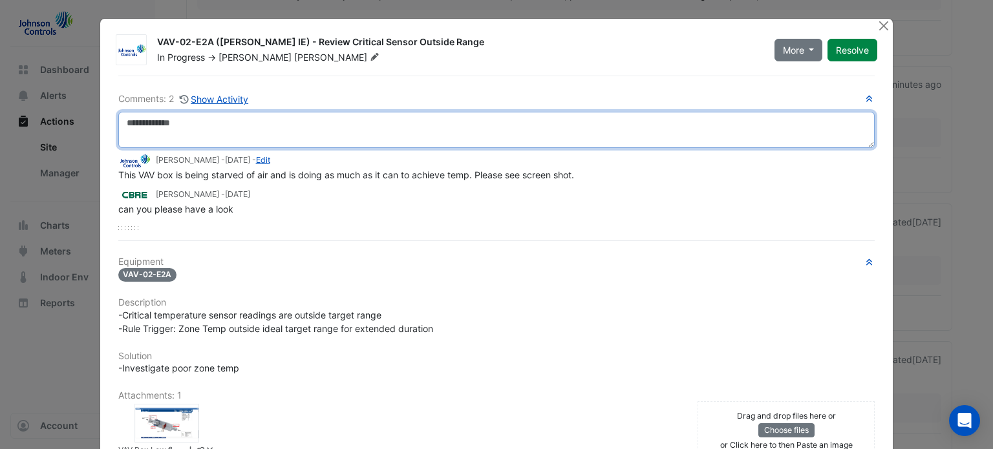
click at [158, 131] on textarea at bounding box center [496, 130] width 757 height 36
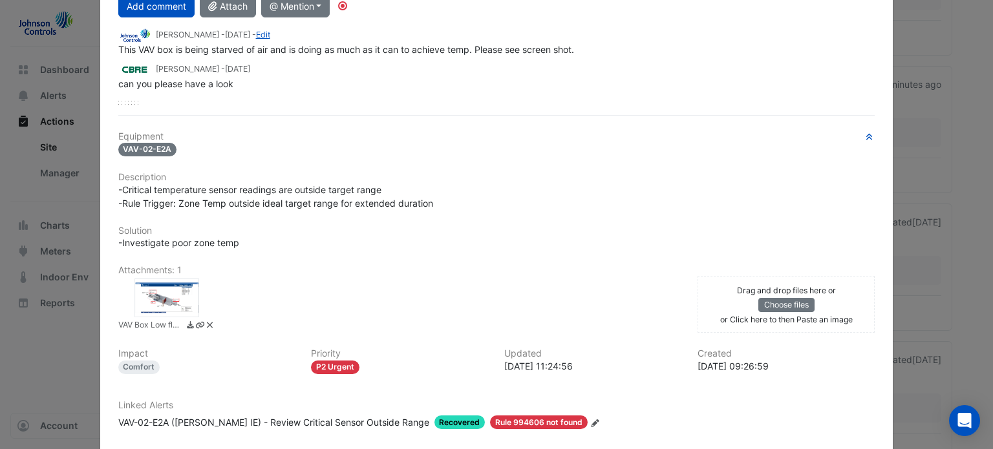
scroll to position [222, 0]
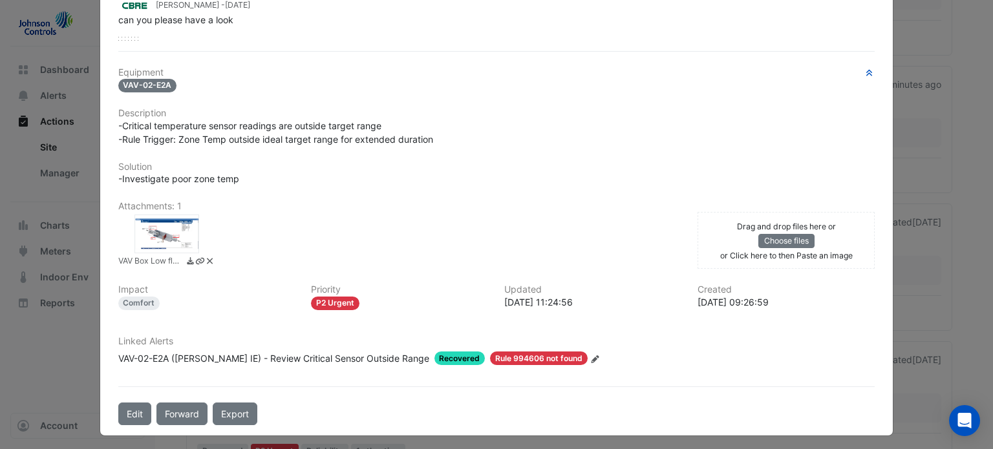
click at [158, 227] on div at bounding box center [166, 234] width 65 height 39
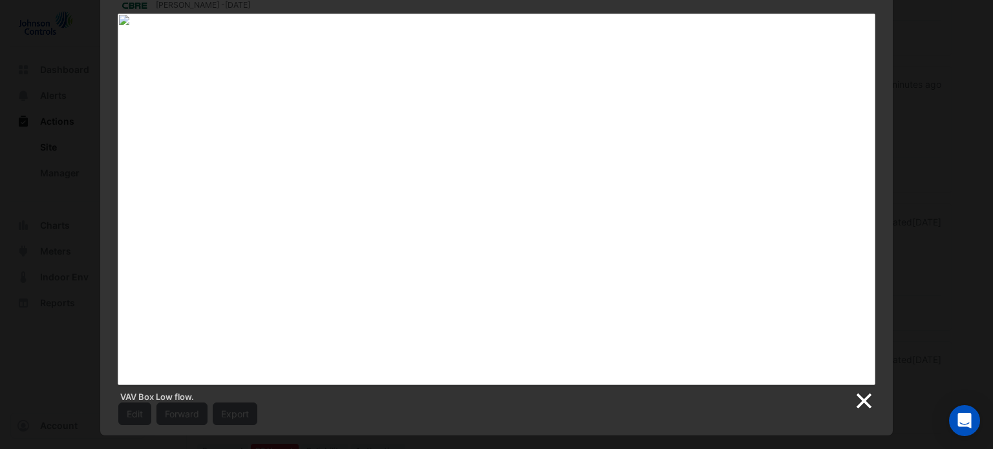
click at [863, 405] on link at bounding box center [862, 401] width 19 height 19
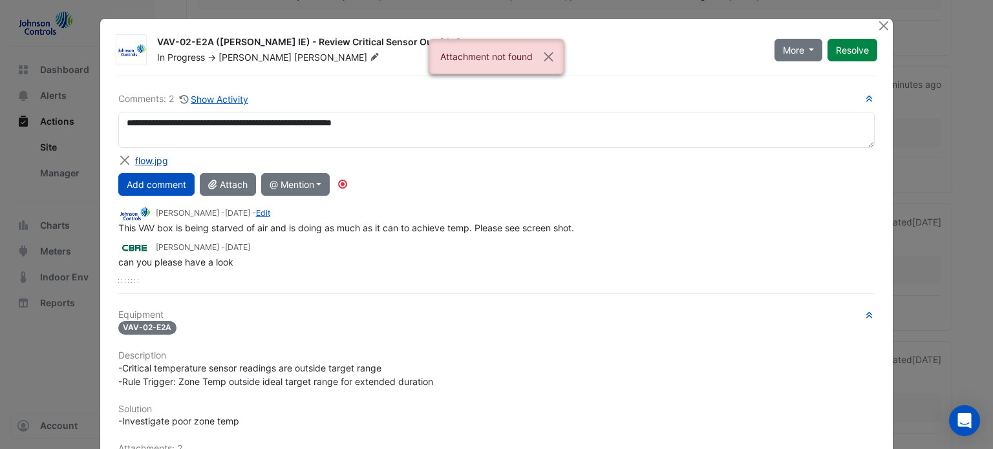
click at [140, 160] on div "flow.jpg" at bounding box center [151, 161] width 33 height 14
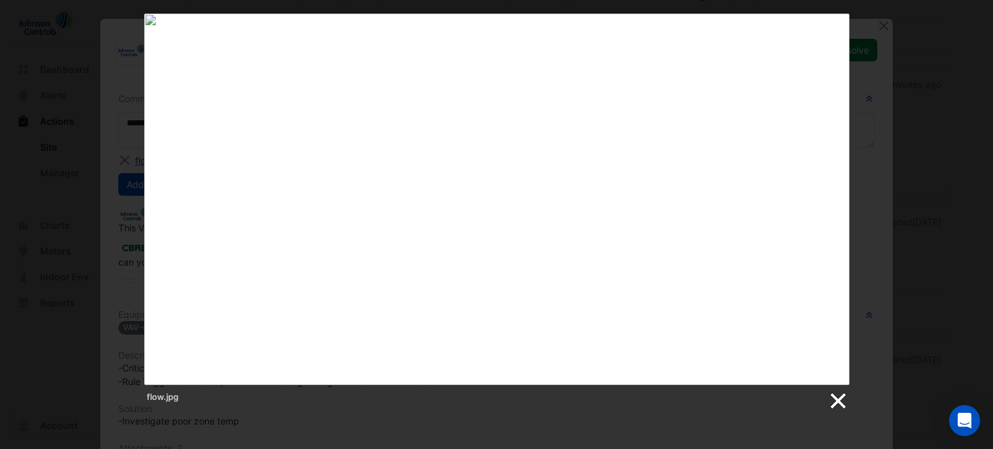
click at [838, 397] on link at bounding box center [836, 401] width 19 height 19
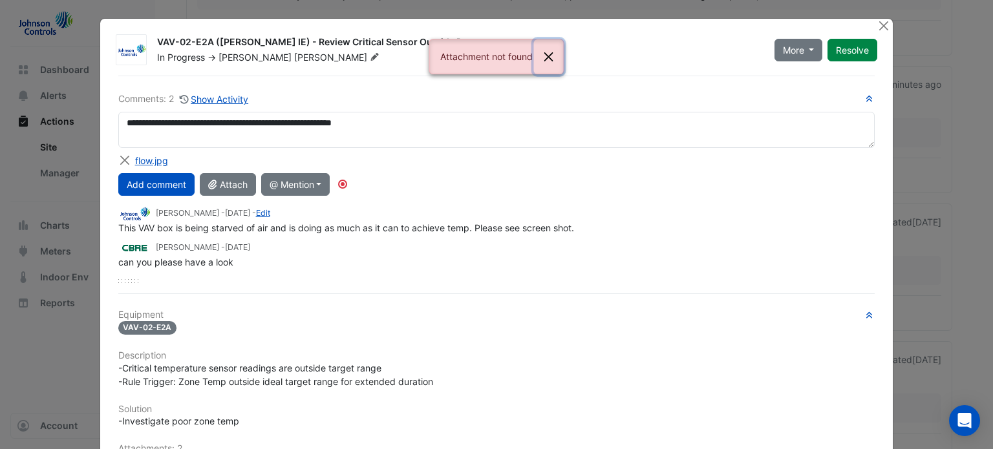
click at [548, 58] on button "Close" at bounding box center [549, 56] width 30 height 35
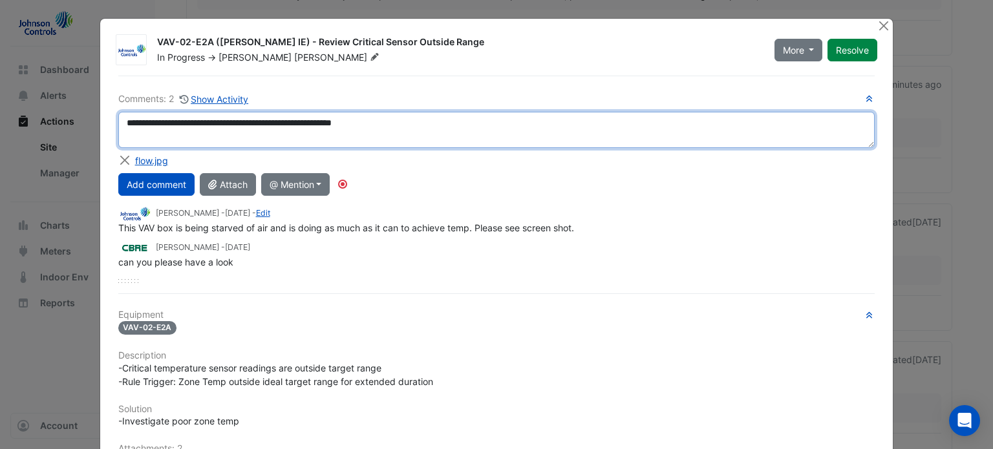
click at [397, 128] on textarea "**********" at bounding box center [496, 130] width 757 height 36
click at [591, 118] on textarea "**********" at bounding box center [496, 130] width 757 height 36
click at [669, 127] on textarea "**********" at bounding box center [496, 130] width 757 height 36
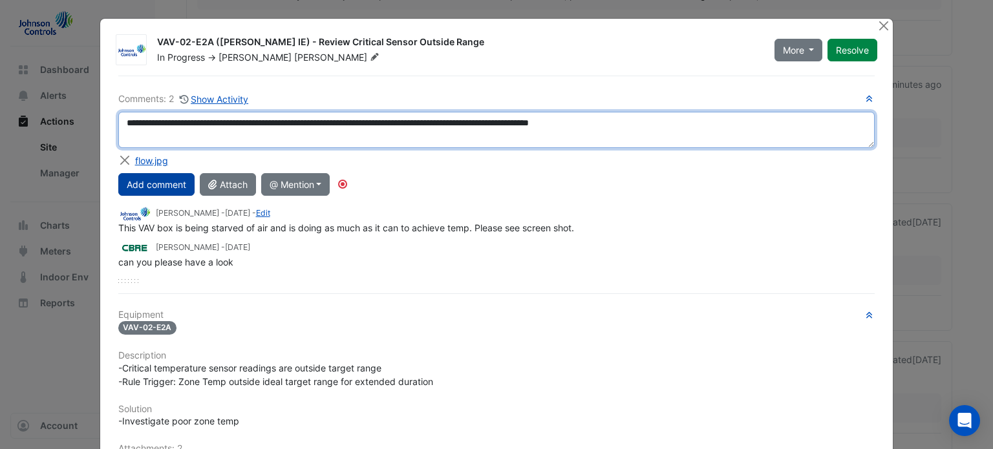
type textarea "**********"
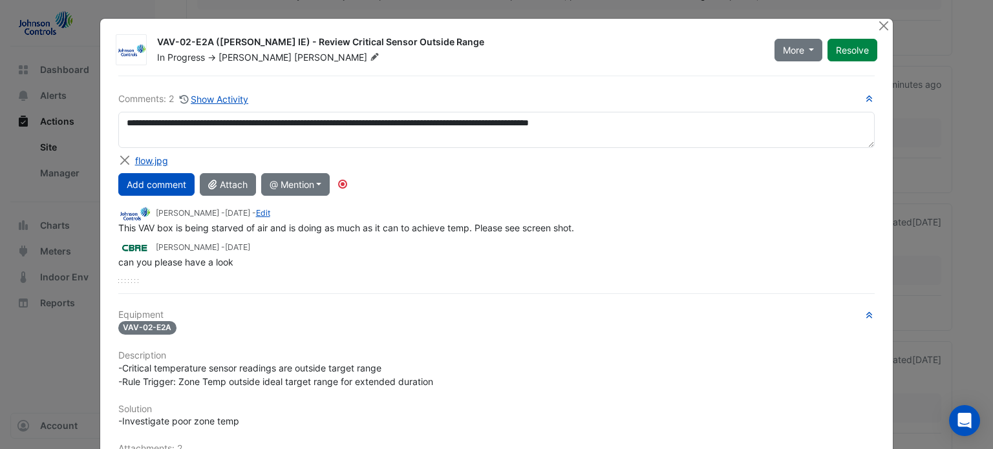
click at [140, 192] on button "Add comment" at bounding box center [156, 184] width 76 height 23
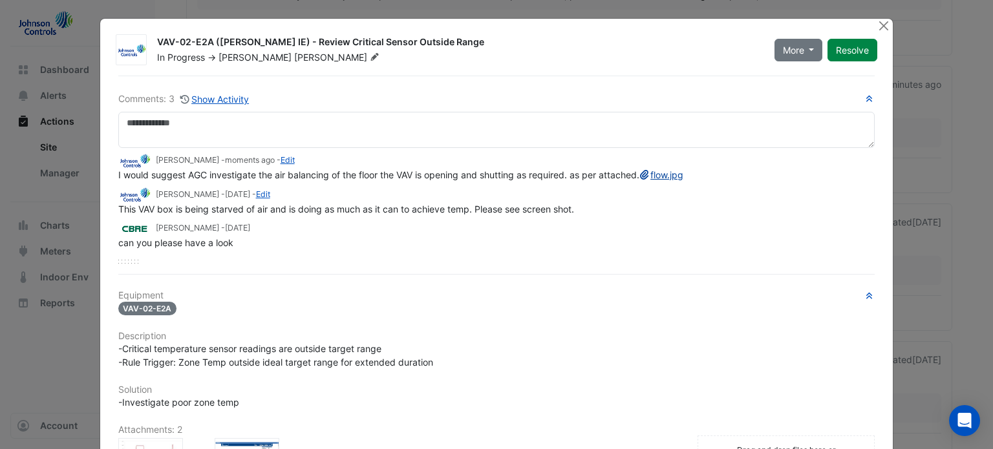
click at [639, 180] on link "flow.jpg" at bounding box center [661, 174] width 45 height 11
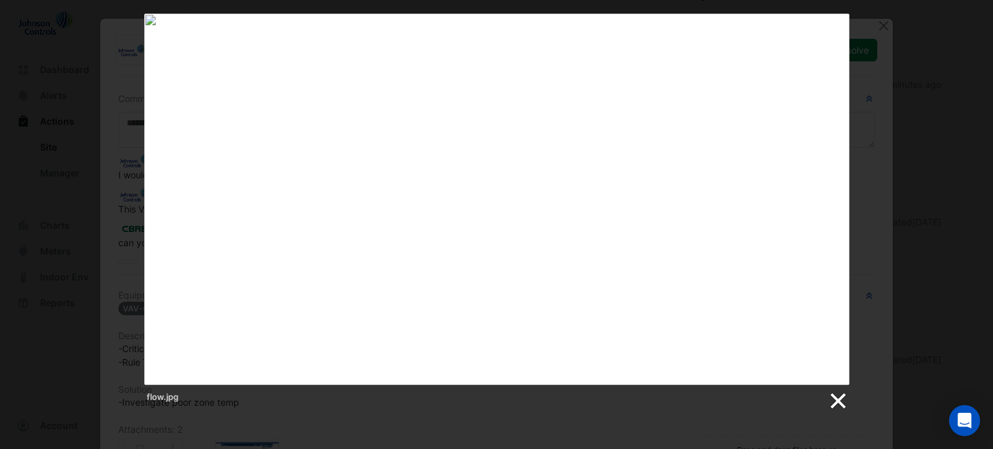
click at [835, 397] on link at bounding box center [836, 401] width 19 height 19
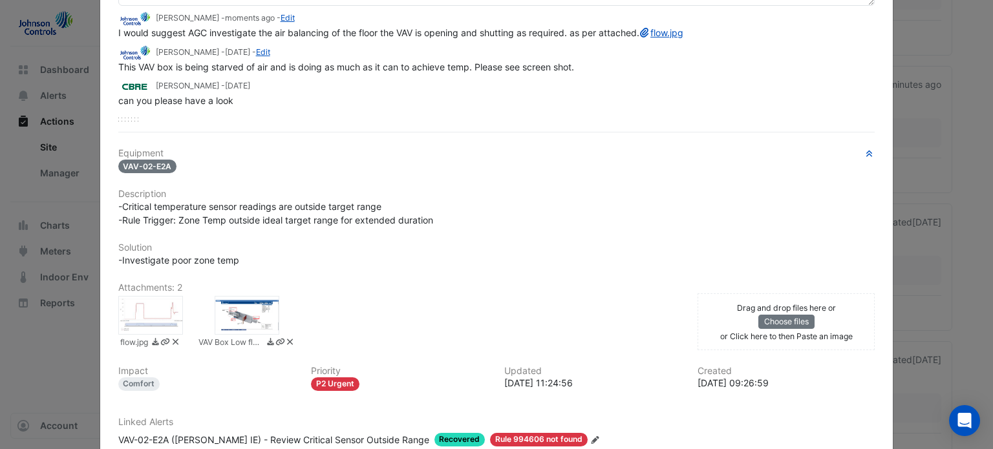
scroll to position [236, 0]
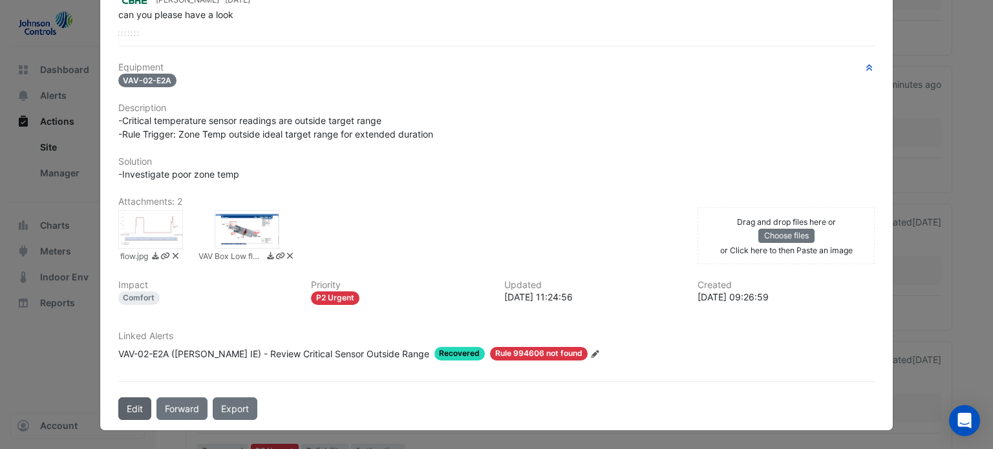
click at [131, 406] on button "Edit" at bounding box center [134, 408] width 33 height 23
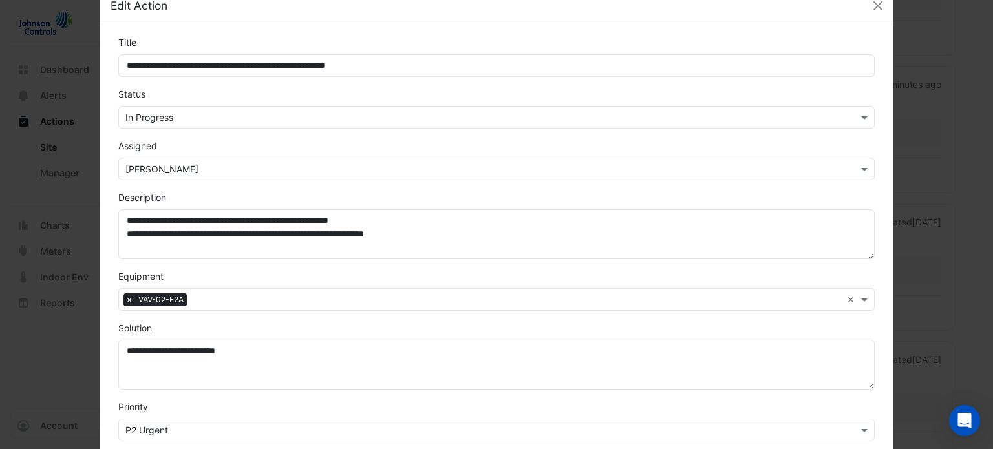
scroll to position [0, 0]
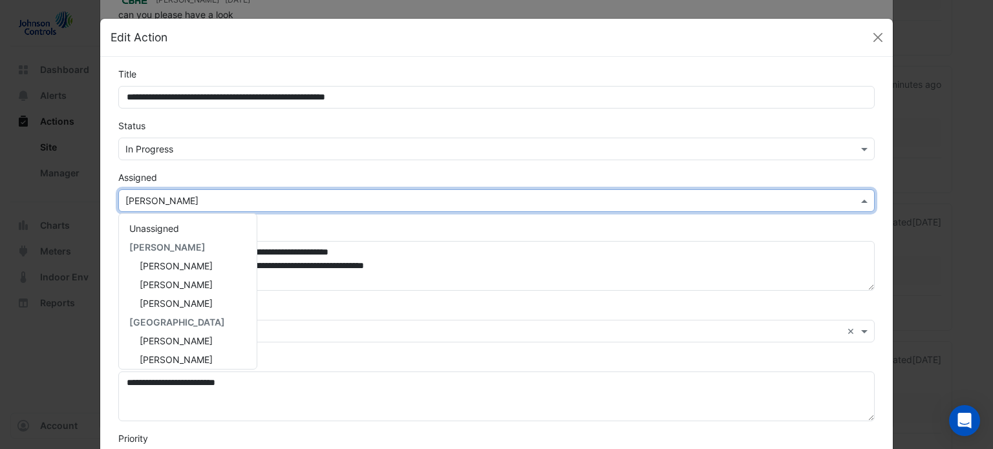
click at [246, 195] on input "text" at bounding box center [483, 202] width 717 height 14
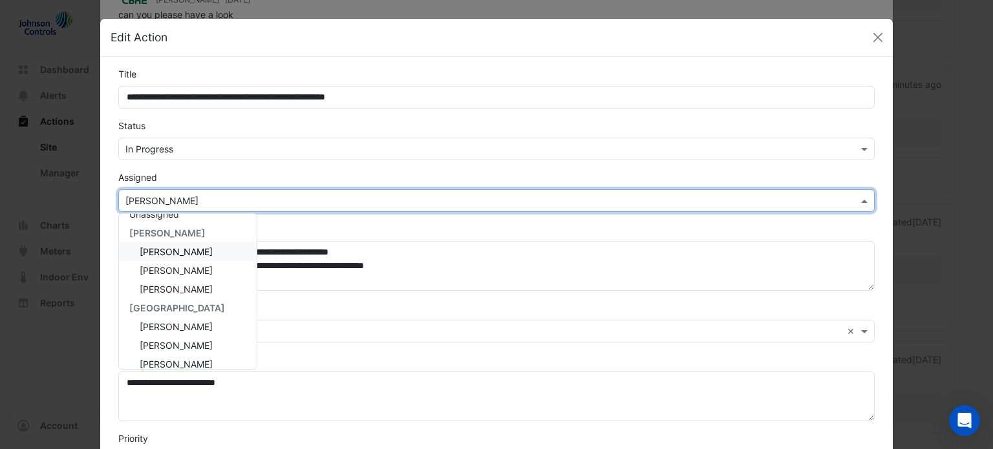
scroll to position [18, 0]
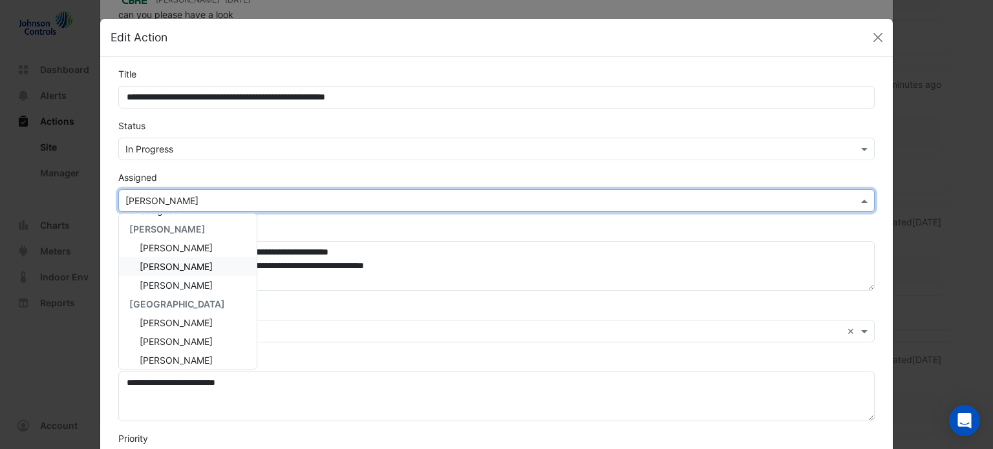
click at [140, 264] on span "[PERSON_NAME]" at bounding box center [176, 266] width 73 height 11
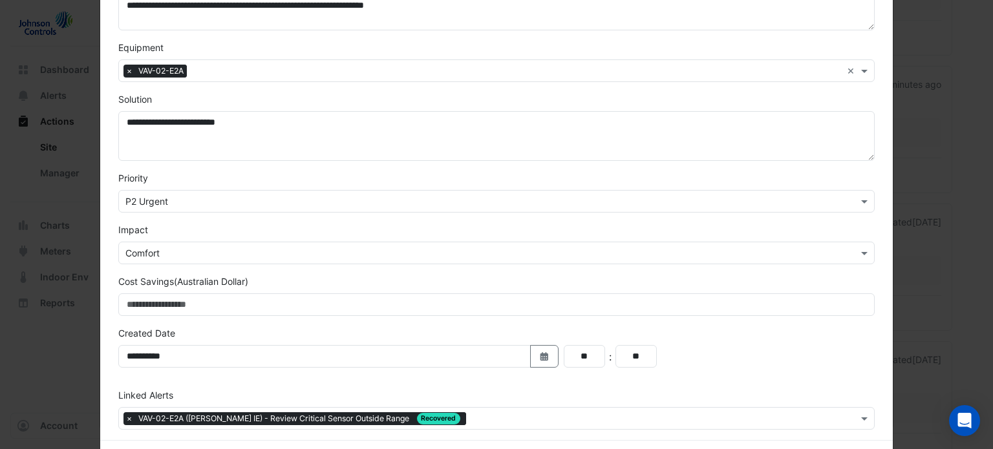
scroll to position [312, 0]
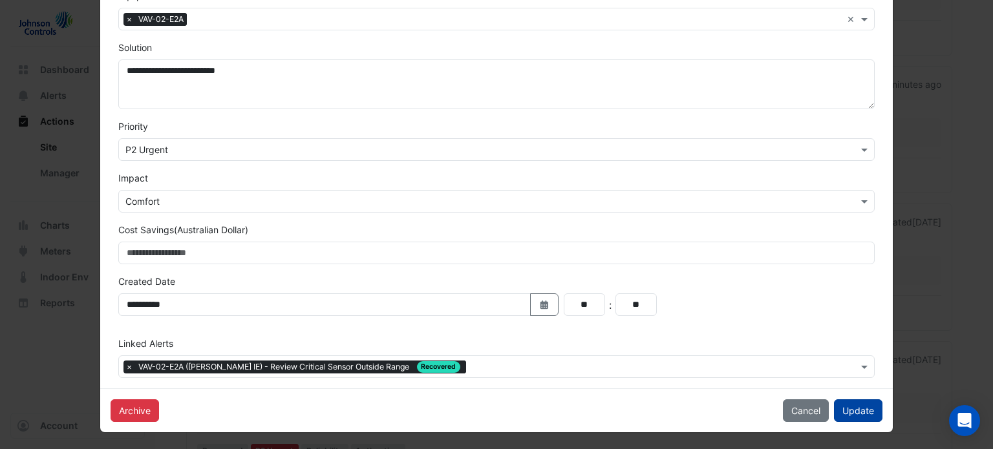
click at [845, 408] on button "Update" at bounding box center [858, 410] width 48 height 23
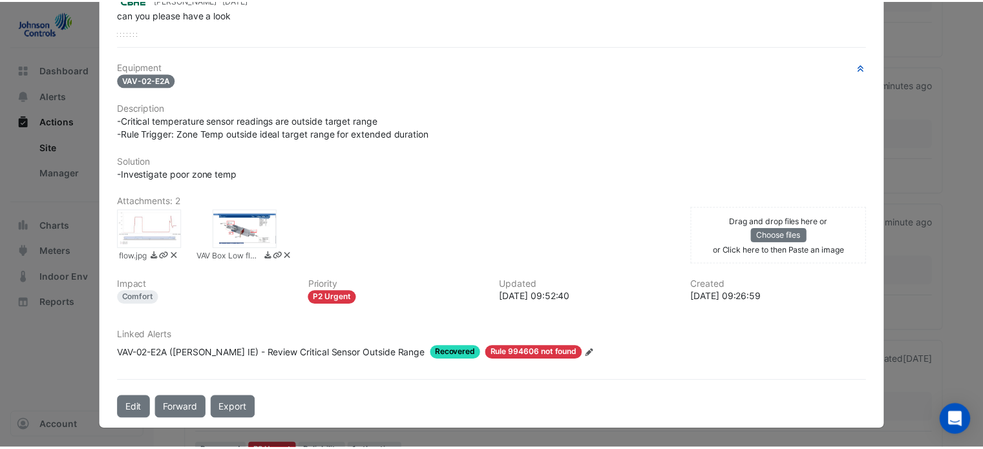
scroll to position [0, 0]
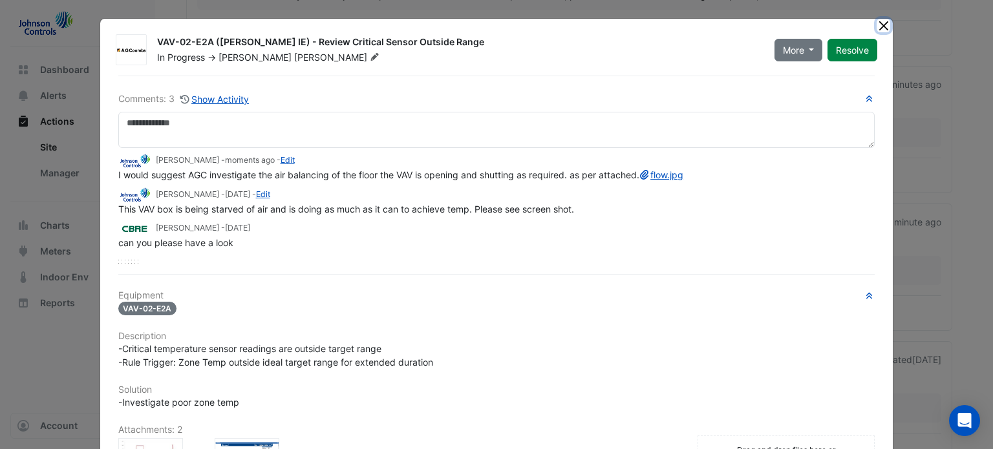
click at [881, 25] on button "Close" at bounding box center [883, 26] width 14 height 14
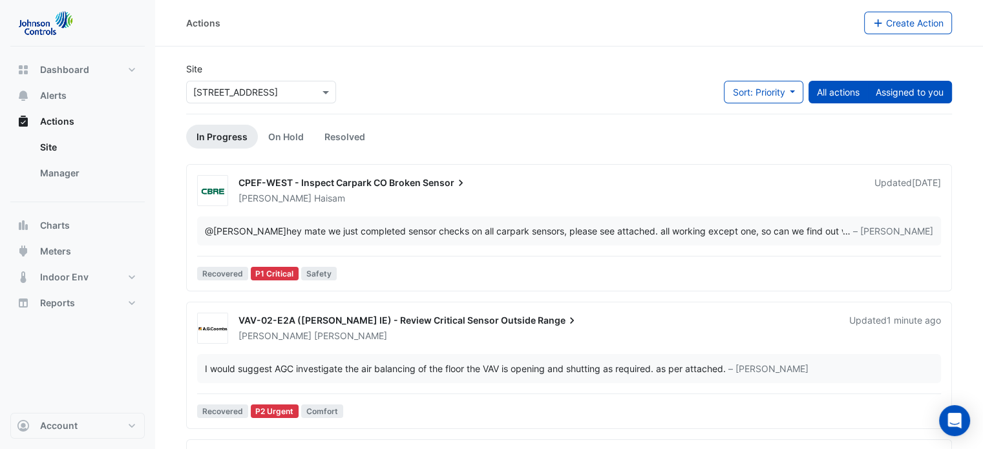
click at [911, 94] on button "Assigned to you" at bounding box center [909, 92] width 85 height 23
